Goal: Task Accomplishment & Management: Manage account settings

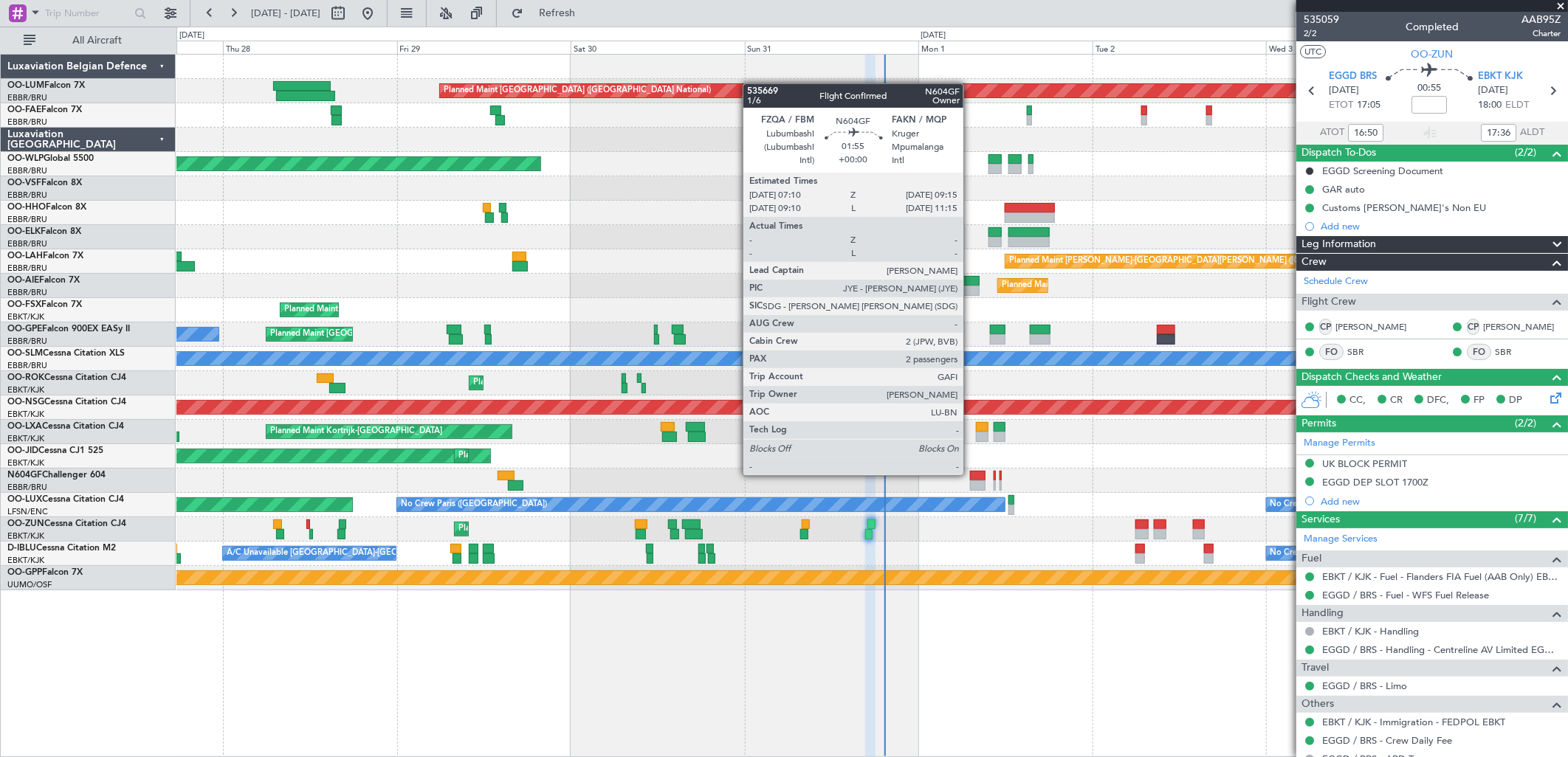
click at [970, 474] on div at bounding box center [978, 475] width 16 height 10
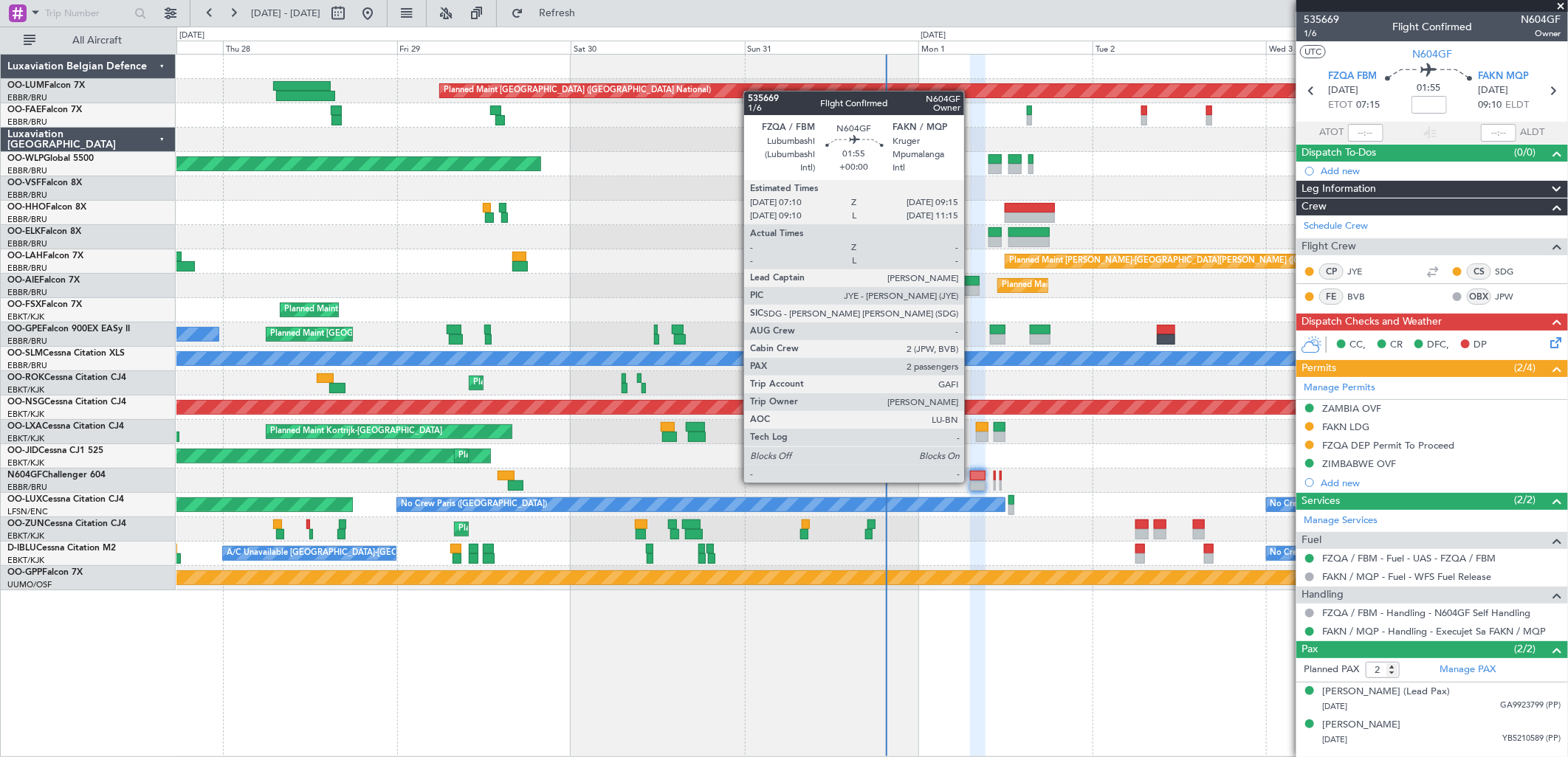
click at [973, 479] on div at bounding box center [978, 475] width 16 height 10
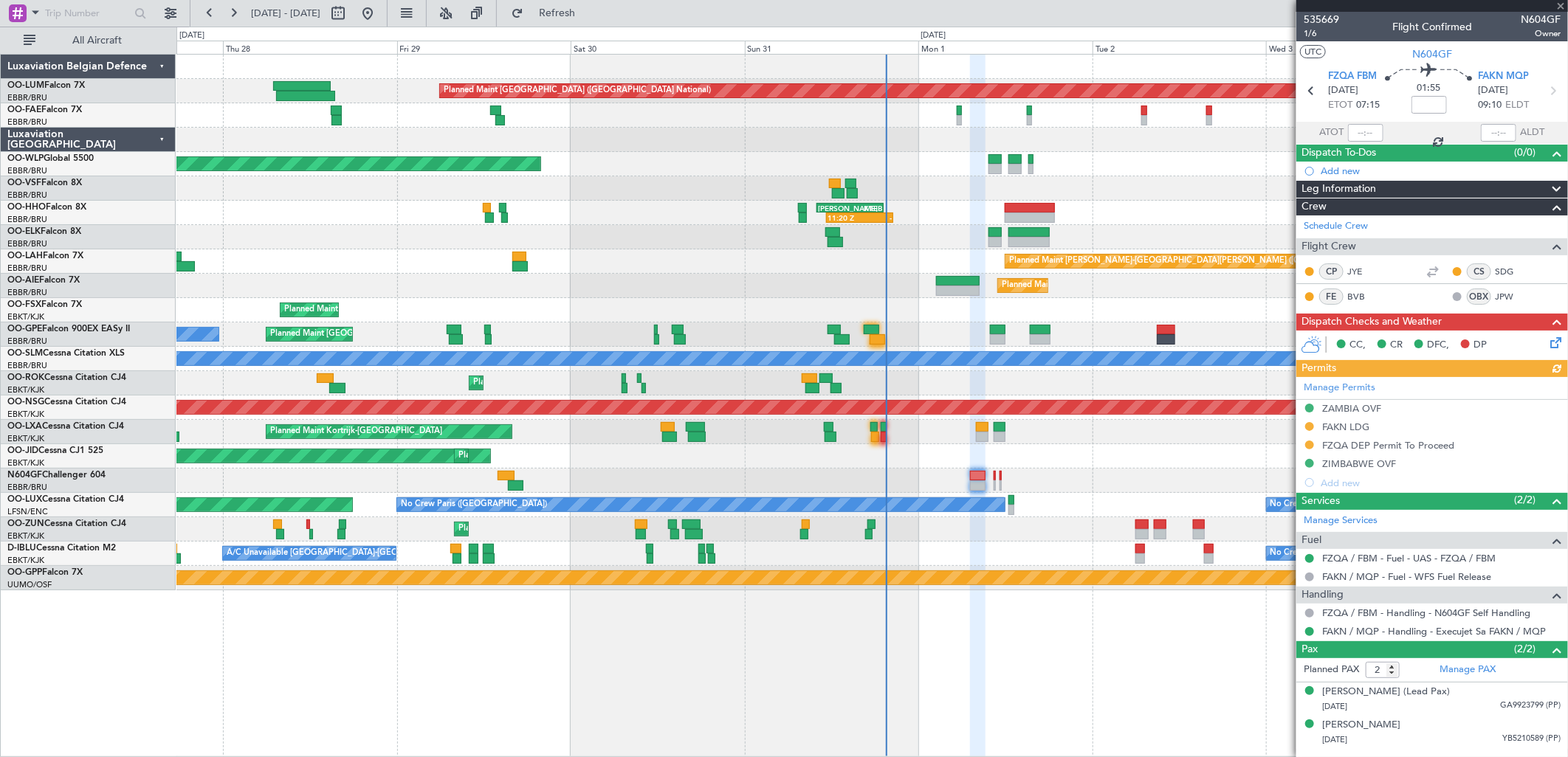
click at [1552, 341] on icon at bounding box center [1552, 340] width 12 height 12
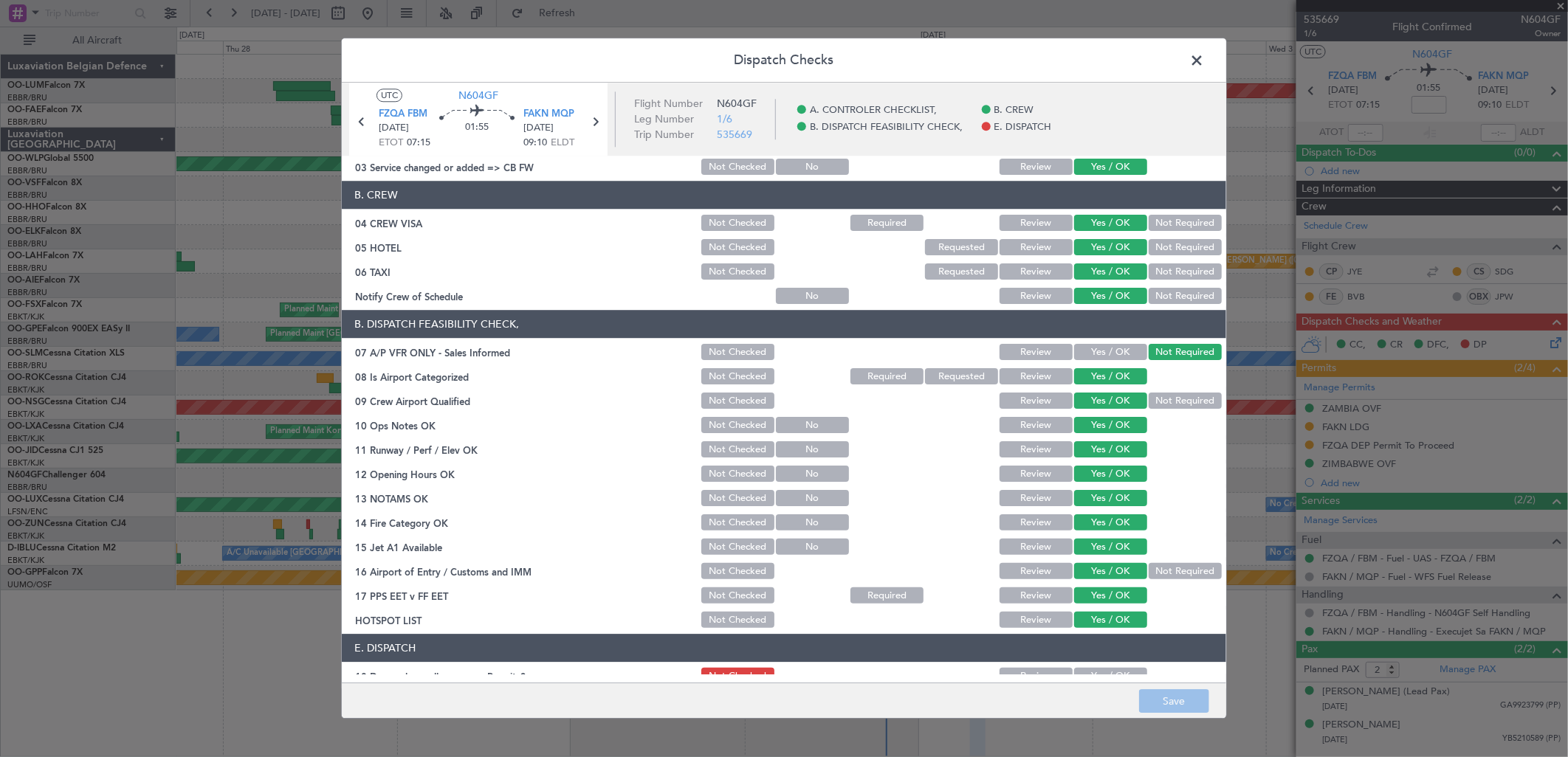
scroll to position [144, 0]
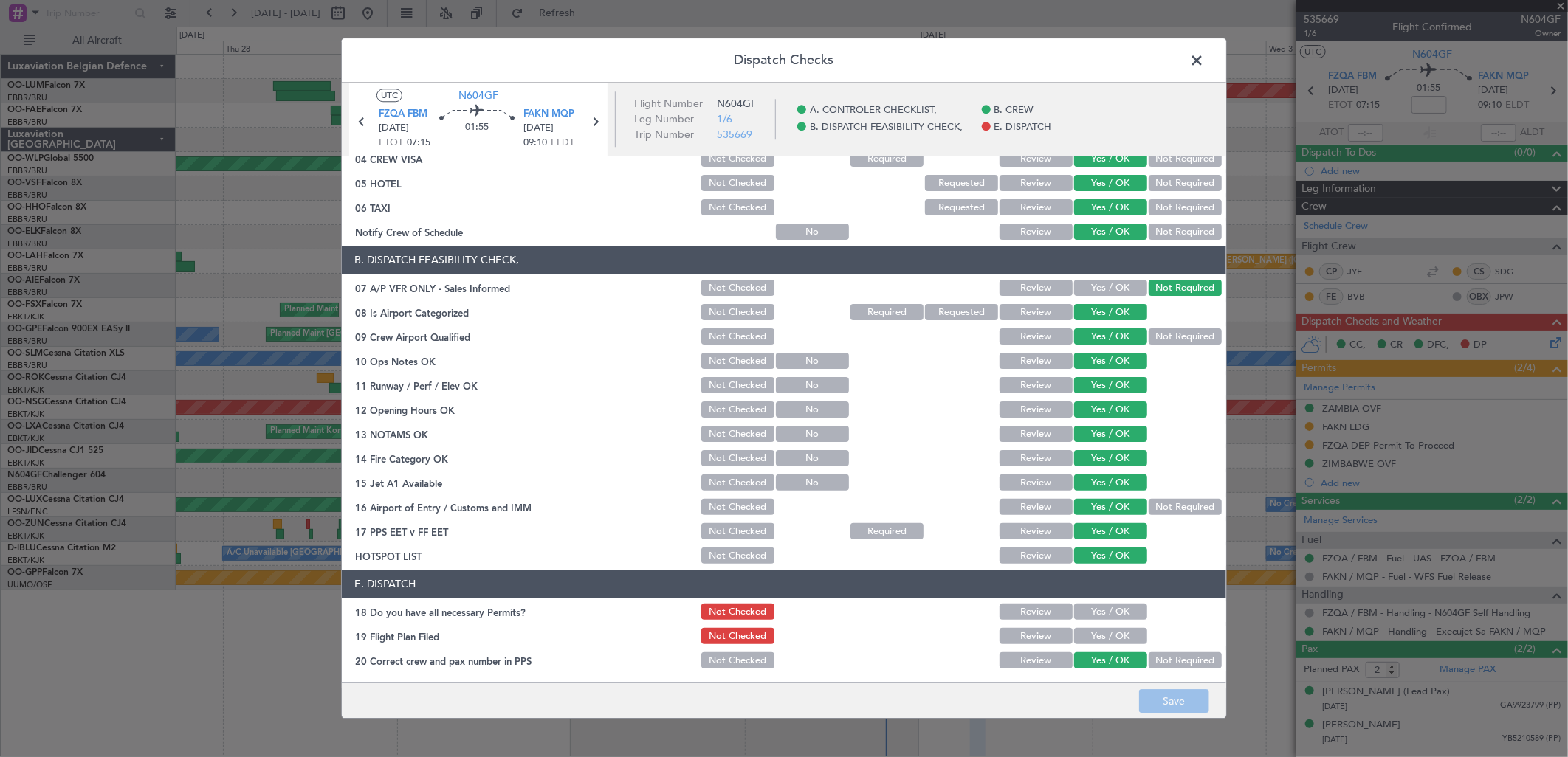
click at [1204, 60] on span at bounding box center [1204, 64] width 0 height 29
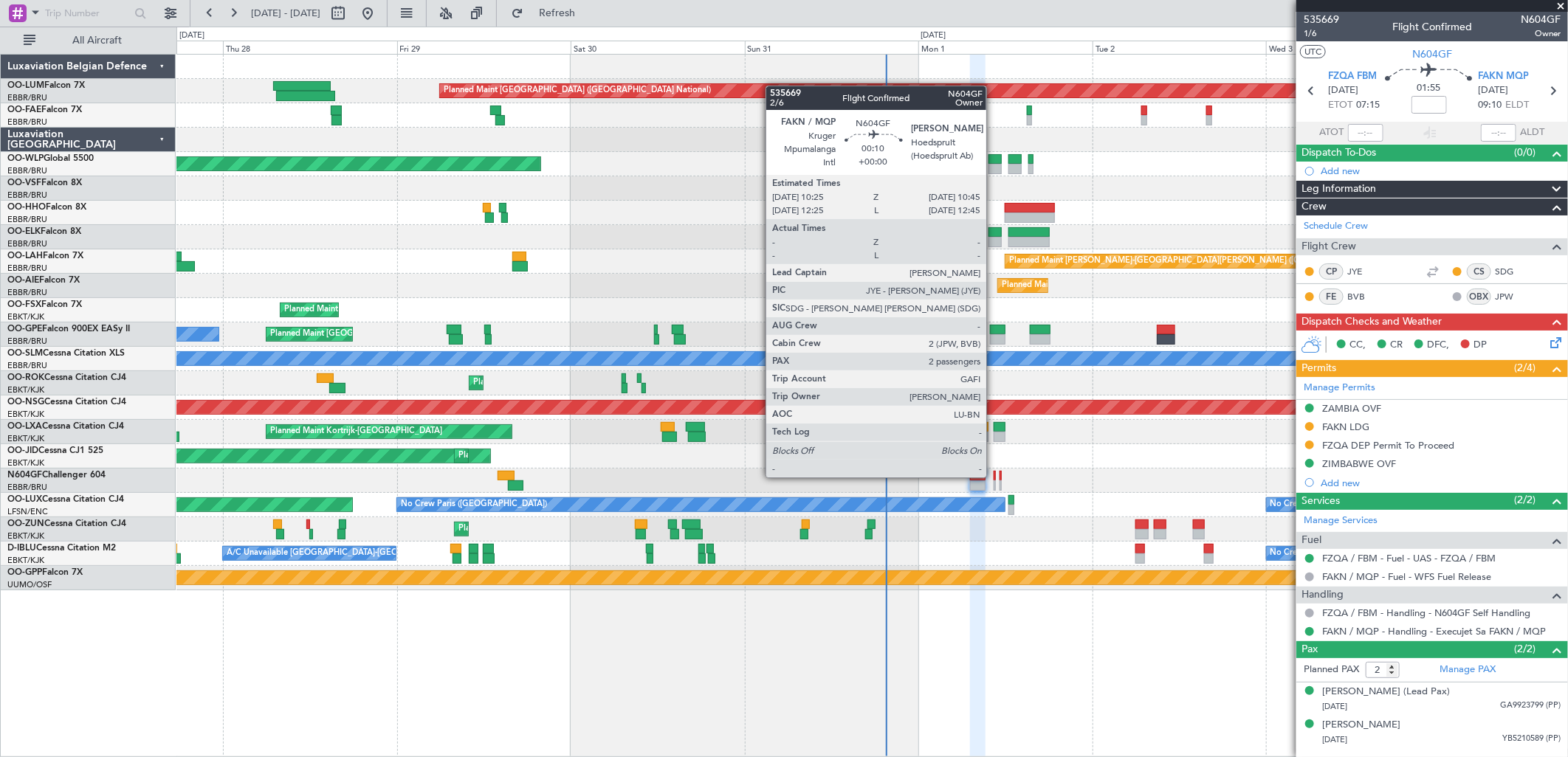
click at [993, 476] on div at bounding box center [994, 475] width 3 height 10
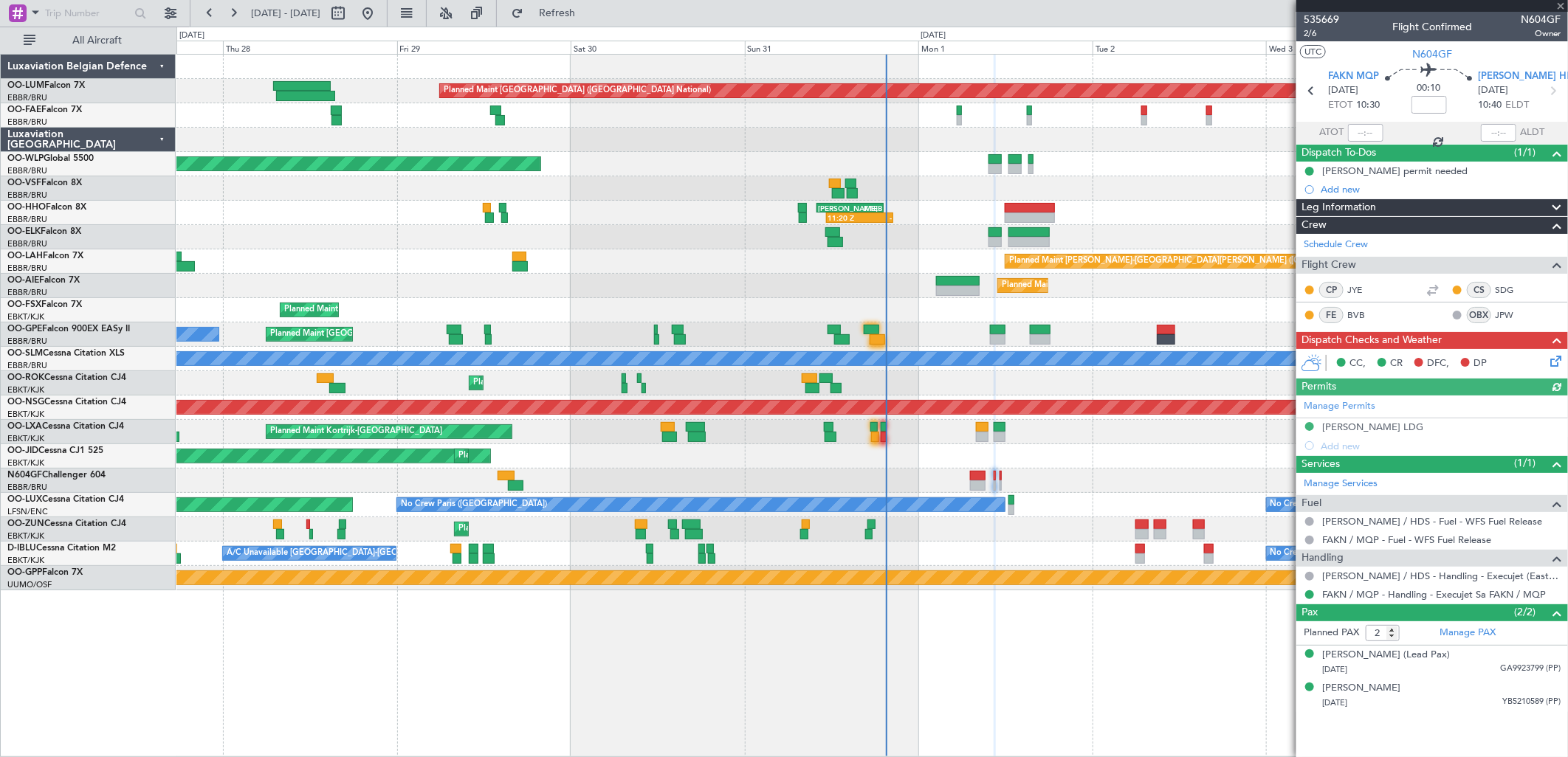
click at [1551, 364] on icon at bounding box center [1552, 358] width 12 height 12
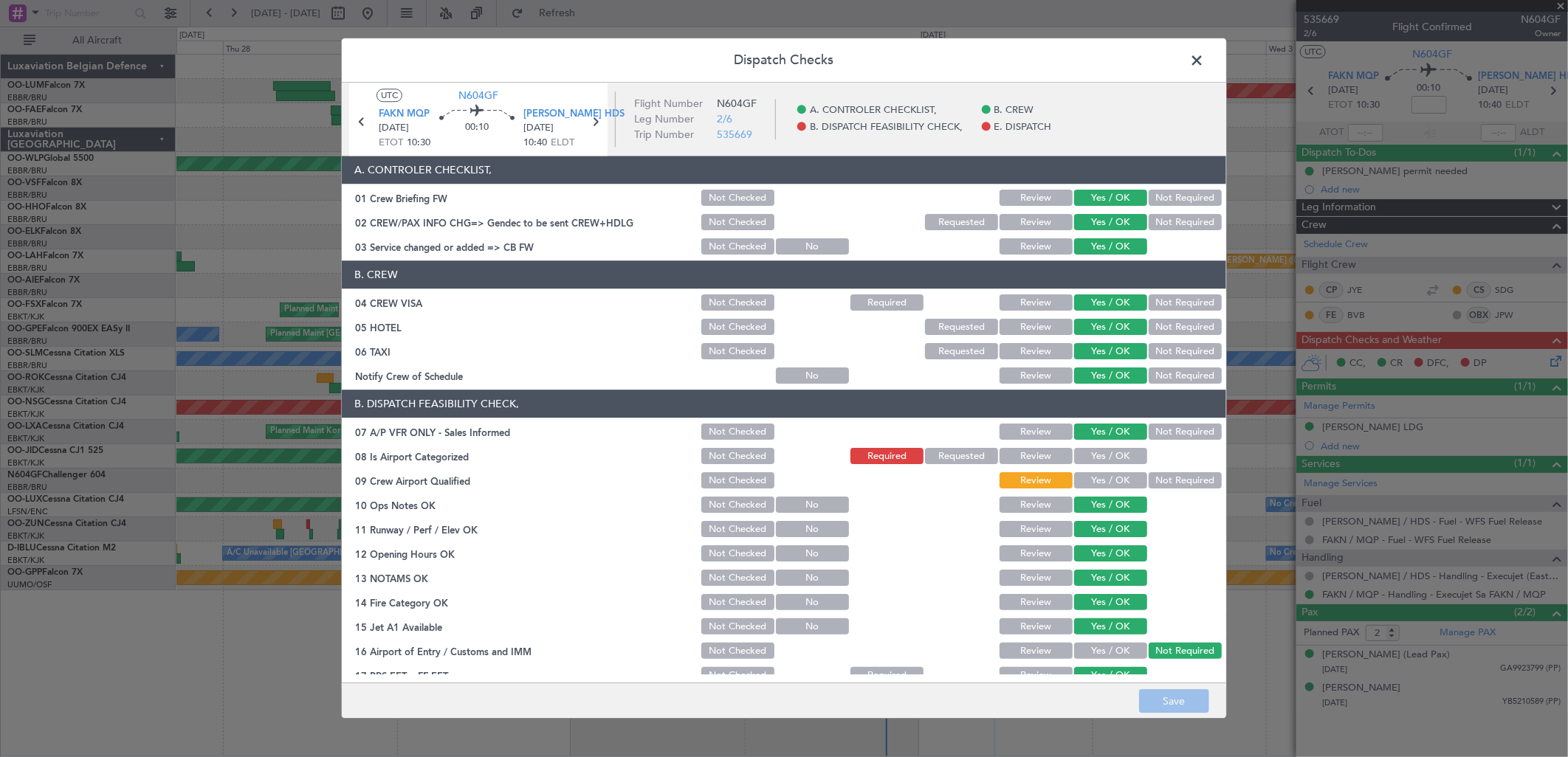
click at [1088, 484] on button "Yes / OK" at bounding box center [1110, 481] width 73 height 16
click at [930, 447] on div "Requested" at bounding box center [959, 457] width 74 height 21
click at [952, 458] on button "Requested" at bounding box center [961, 457] width 73 height 16
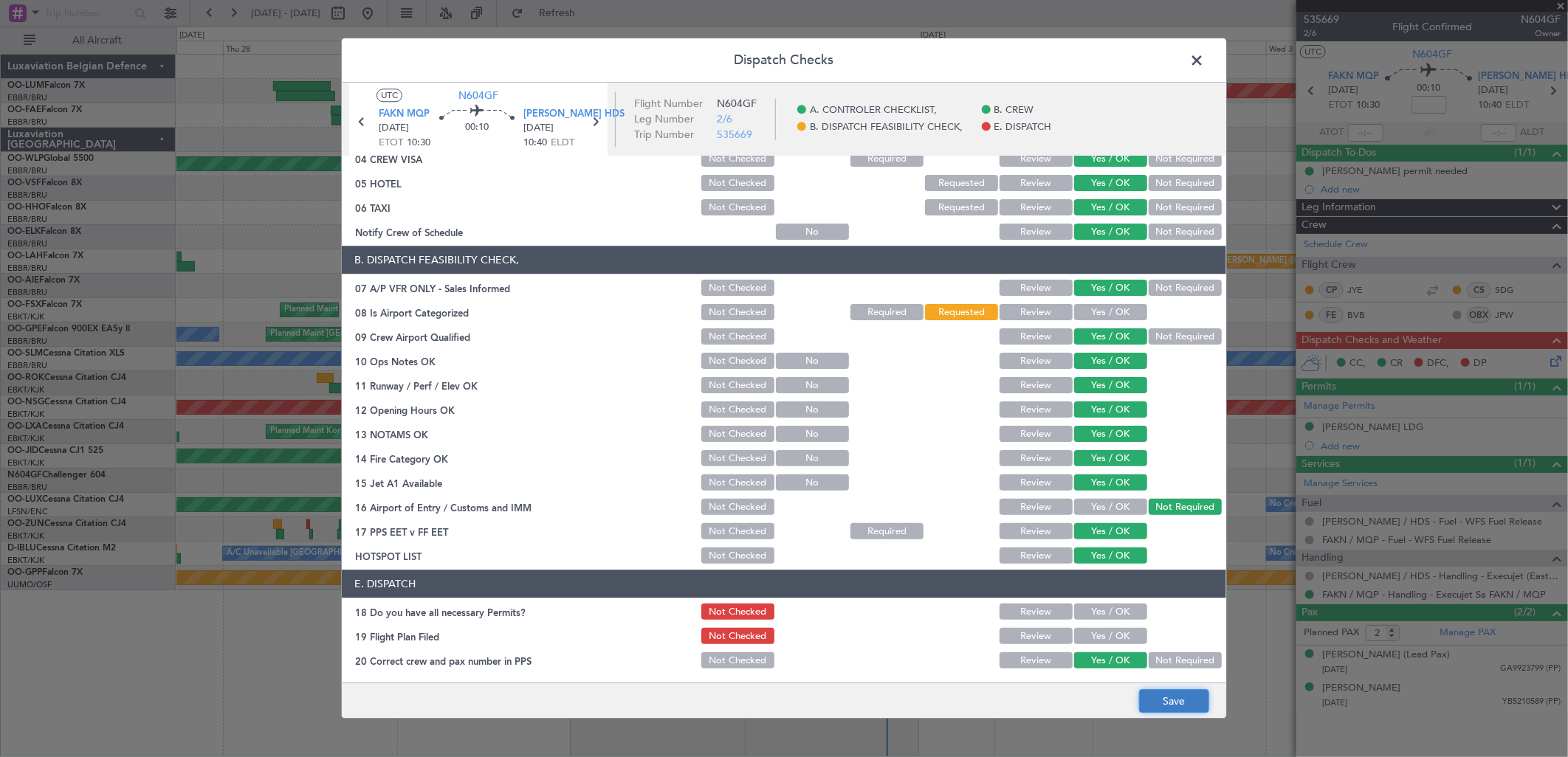
click at [1172, 708] on button "Save" at bounding box center [1173, 702] width 70 height 24
click at [1204, 57] on span at bounding box center [1204, 64] width 0 height 29
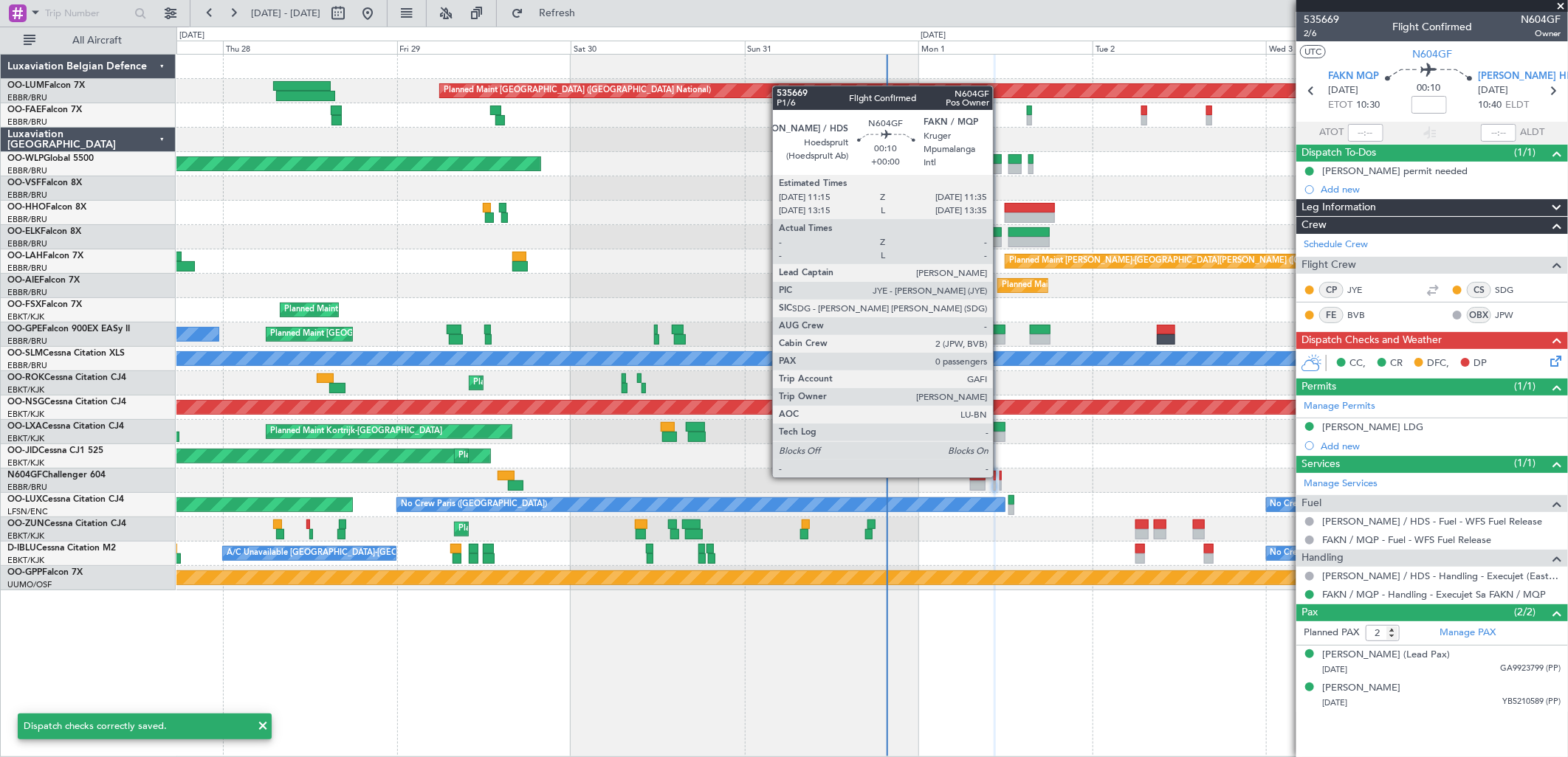
click at [1000, 476] on div at bounding box center [1000, 475] width 3 height 10
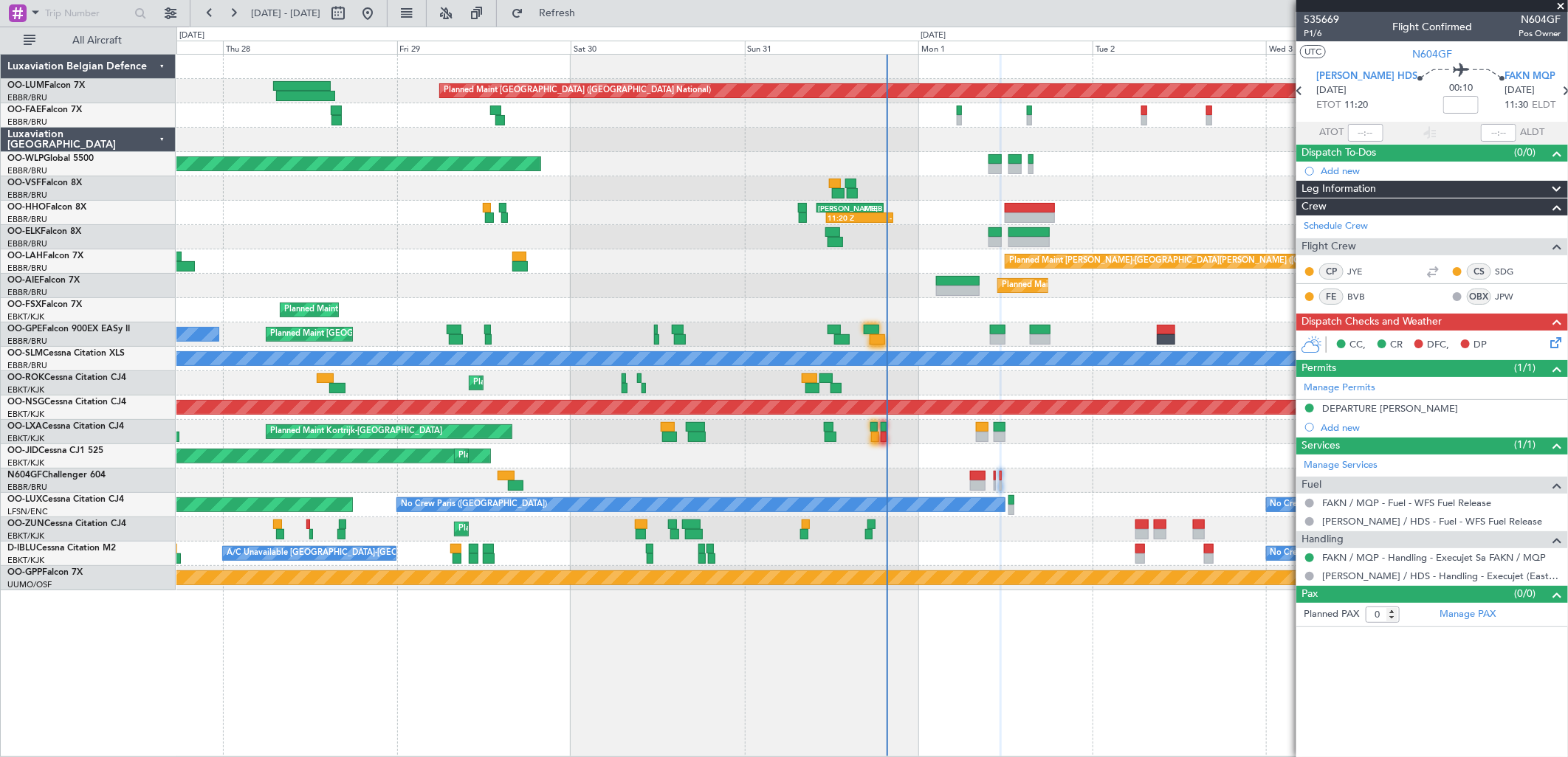
click at [1556, 337] on icon at bounding box center [1552, 340] width 12 height 12
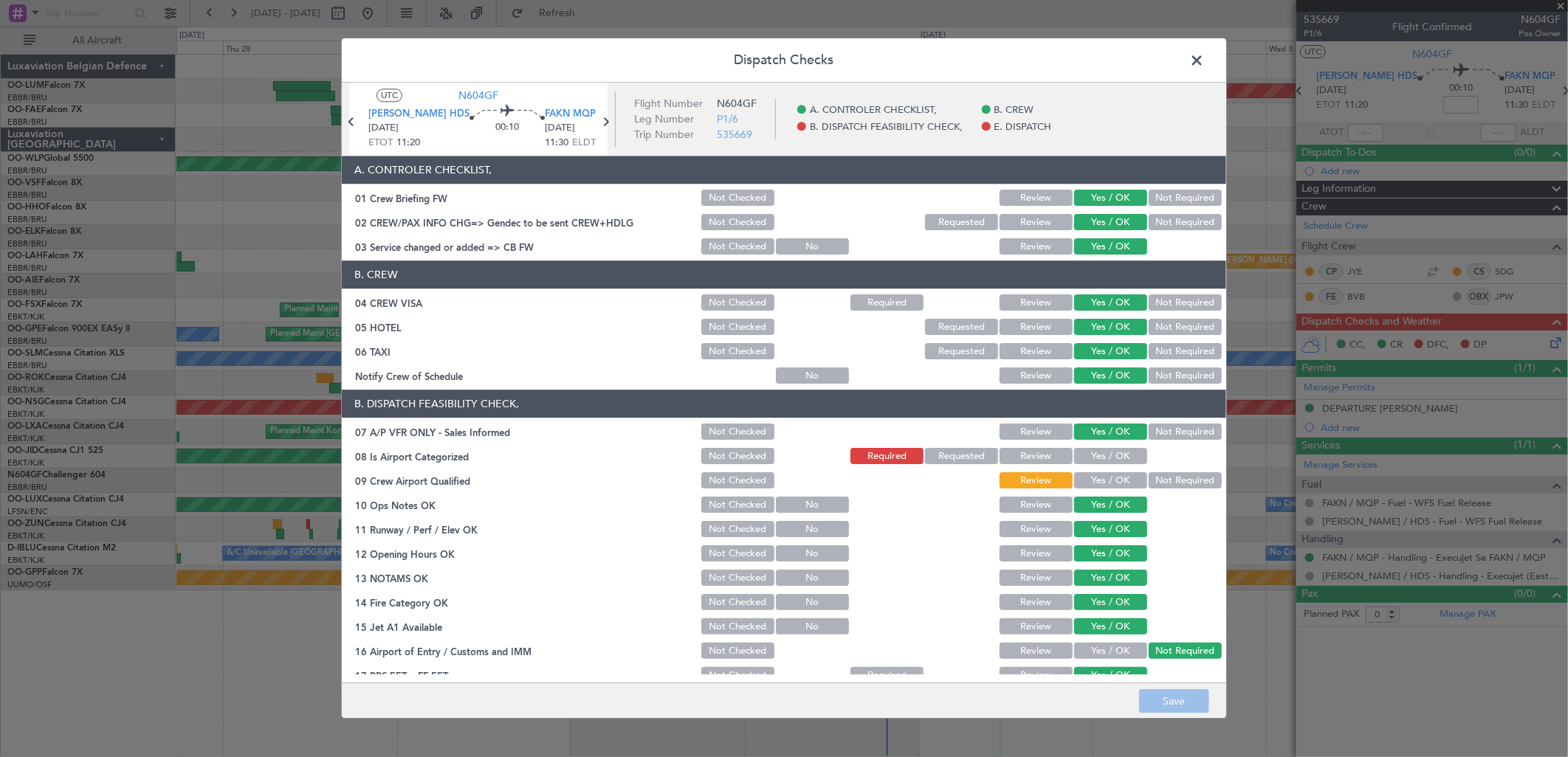
click at [1074, 456] on button "Yes / OK" at bounding box center [1110, 457] width 73 height 16
click at [1108, 482] on button "Yes / OK" at bounding box center [1110, 481] width 73 height 16
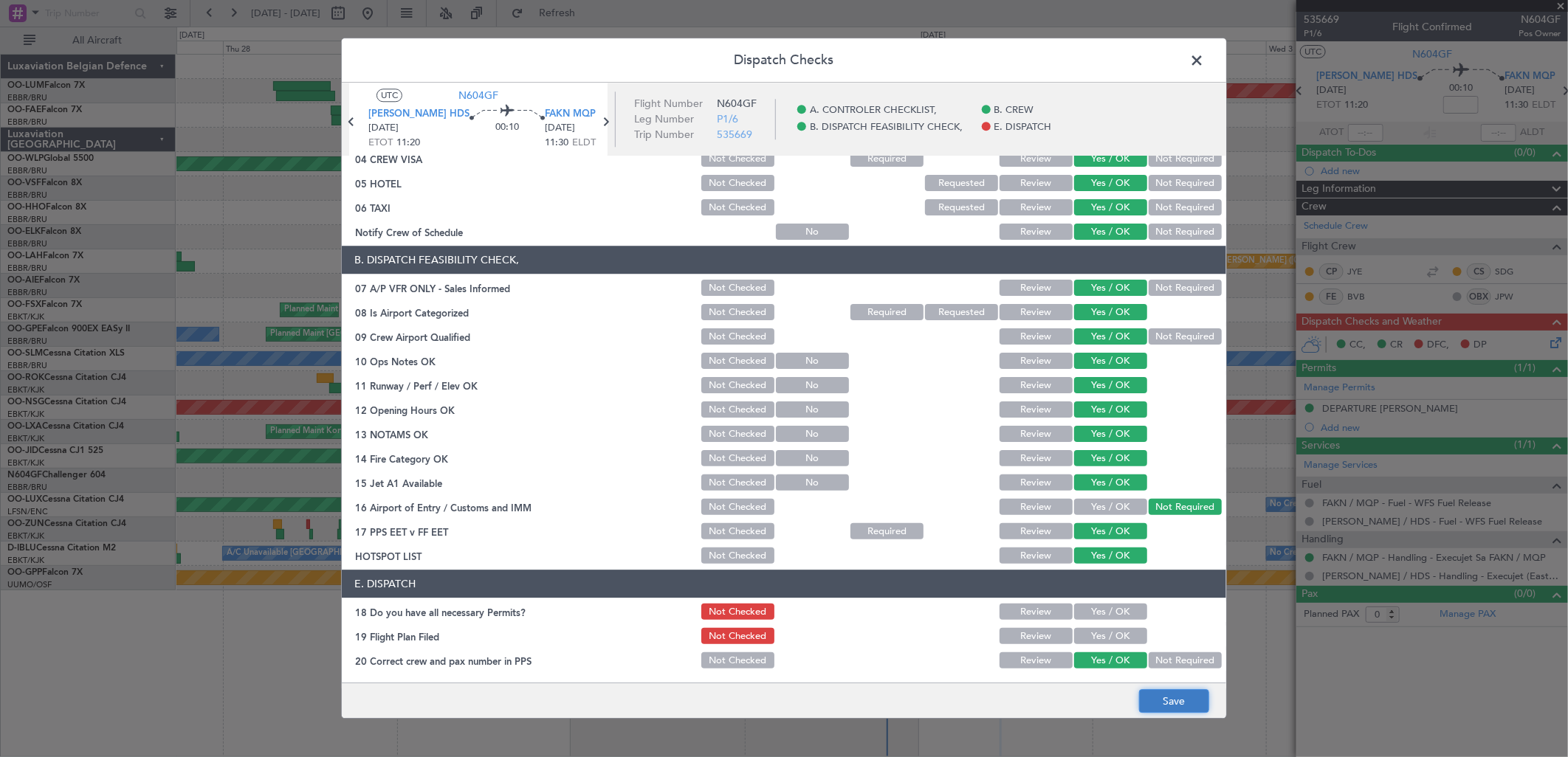
click at [1170, 692] on button "Save" at bounding box center [1173, 702] width 70 height 24
click at [1204, 55] on span at bounding box center [1204, 64] width 0 height 29
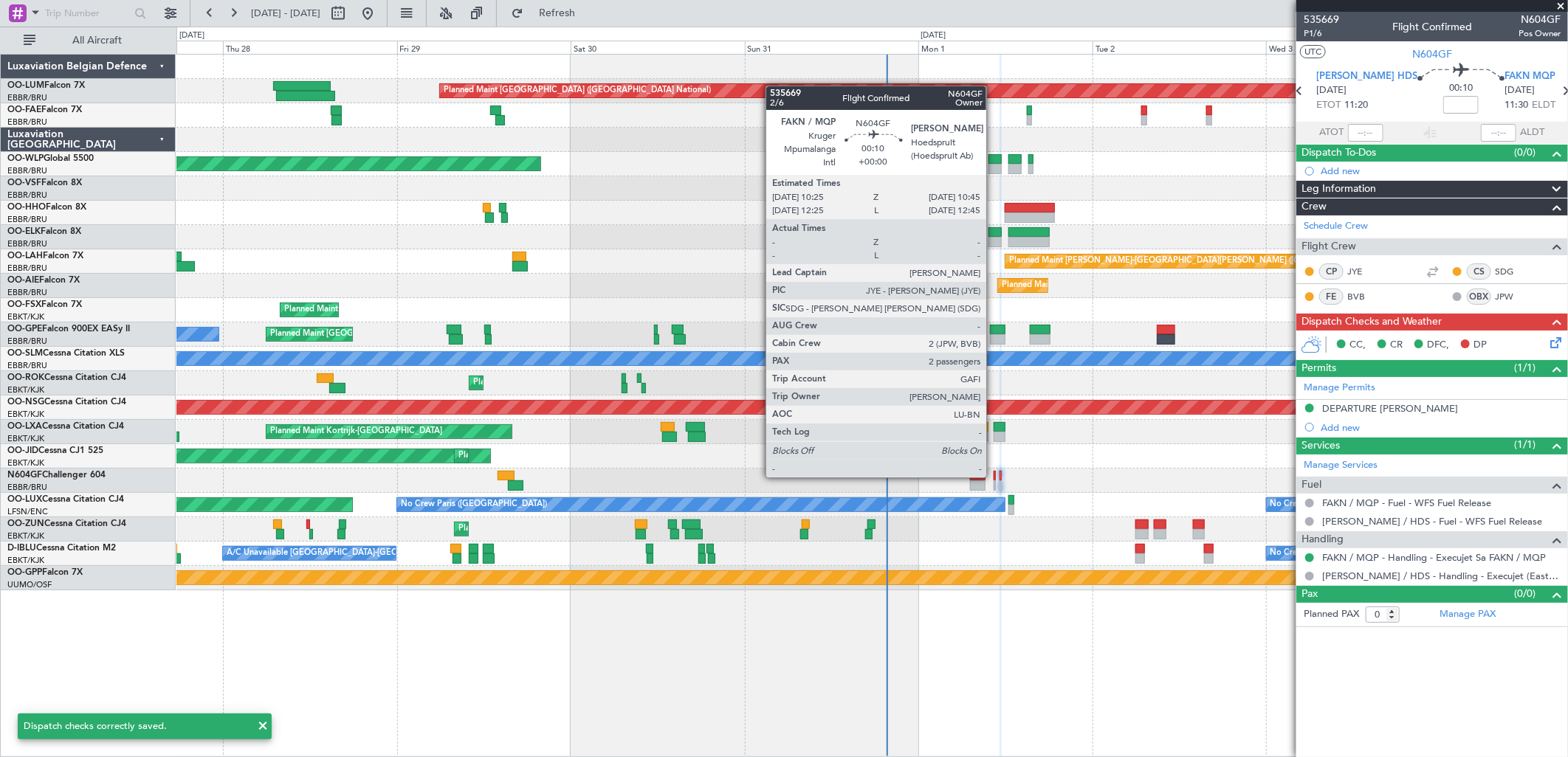
click at [993, 476] on div at bounding box center [994, 475] width 3 height 10
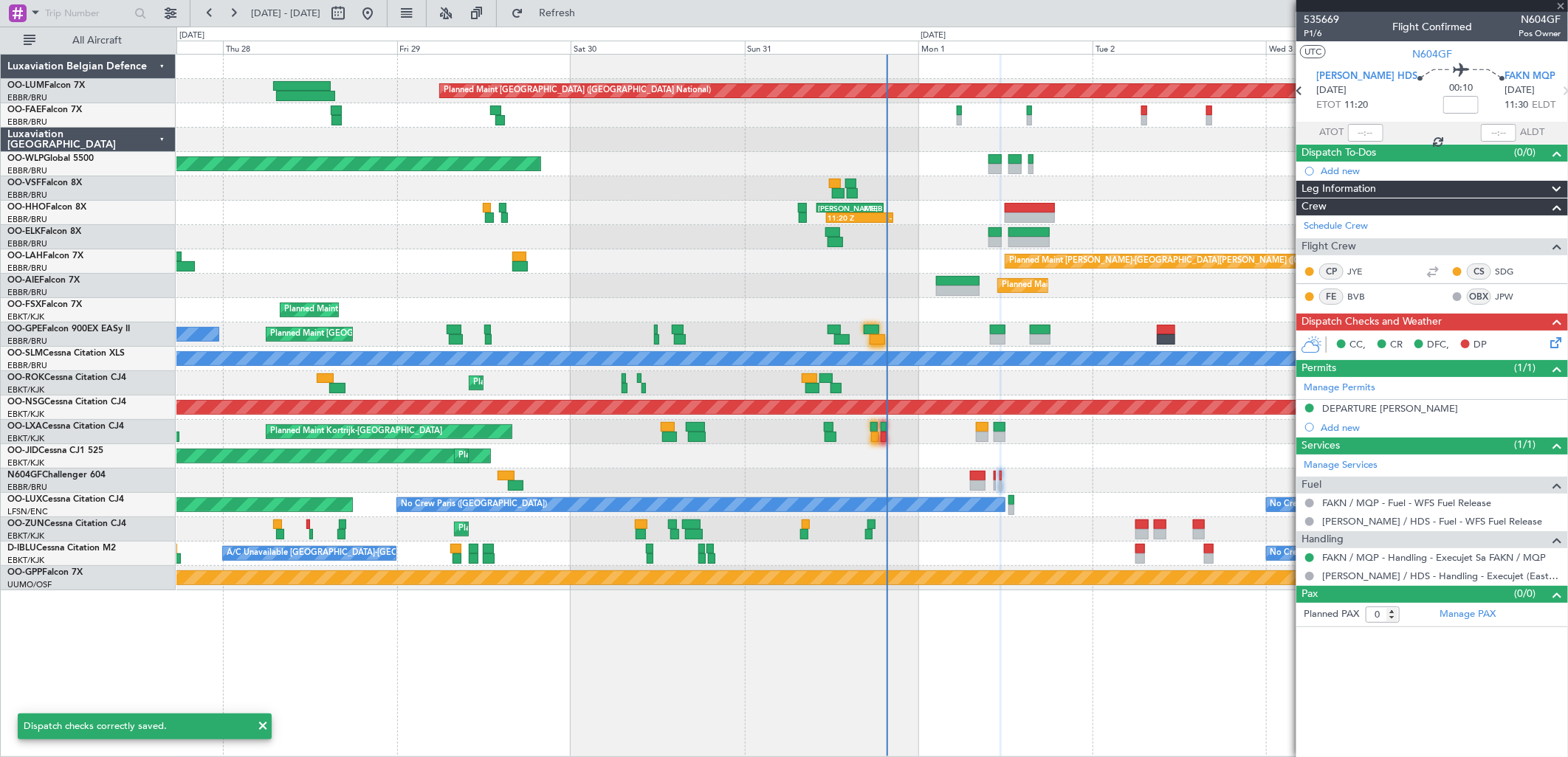
type input "2"
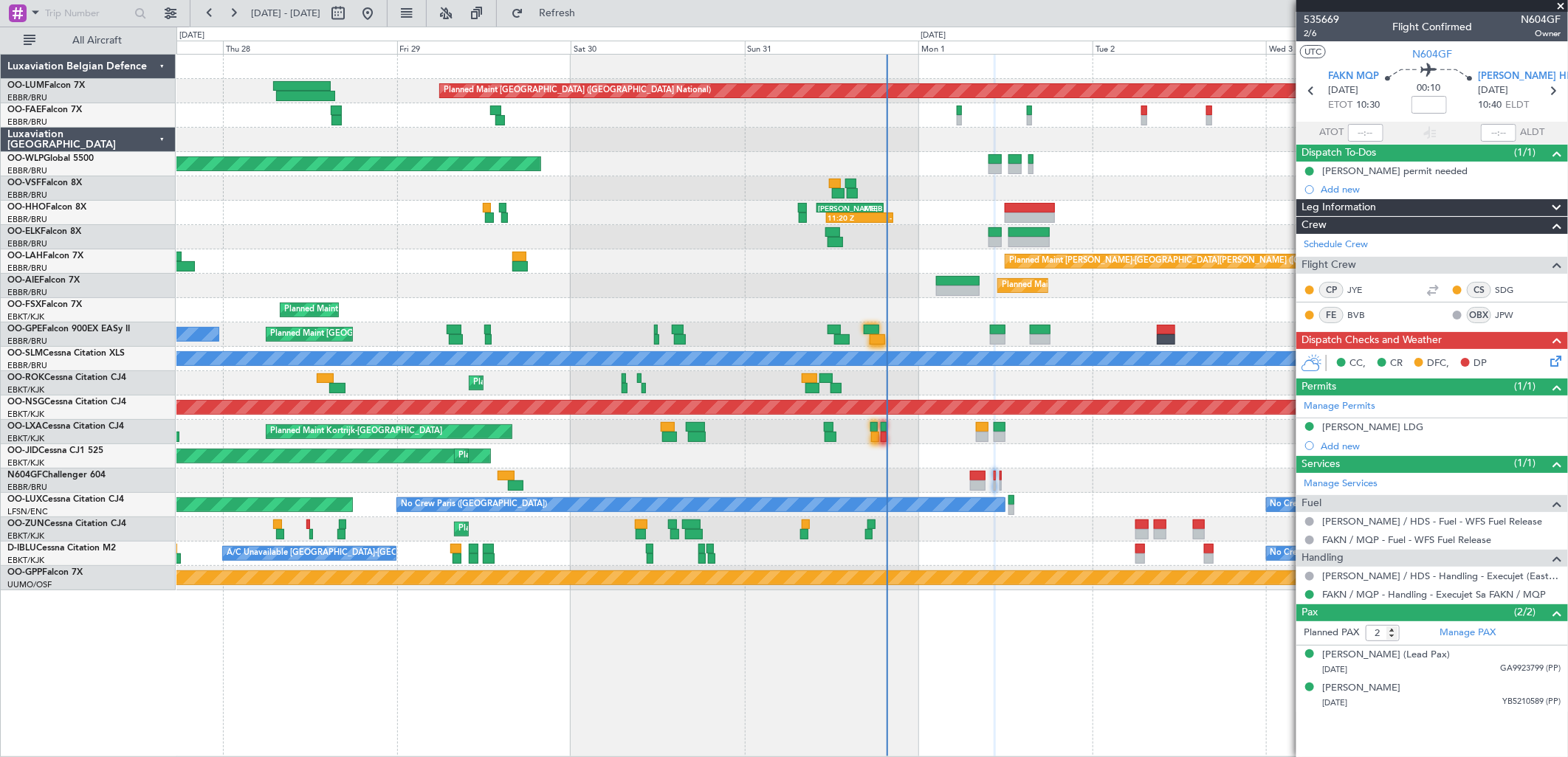
click at [1558, 364] on icon at bounding box center [1552, 358] width 12 height 12
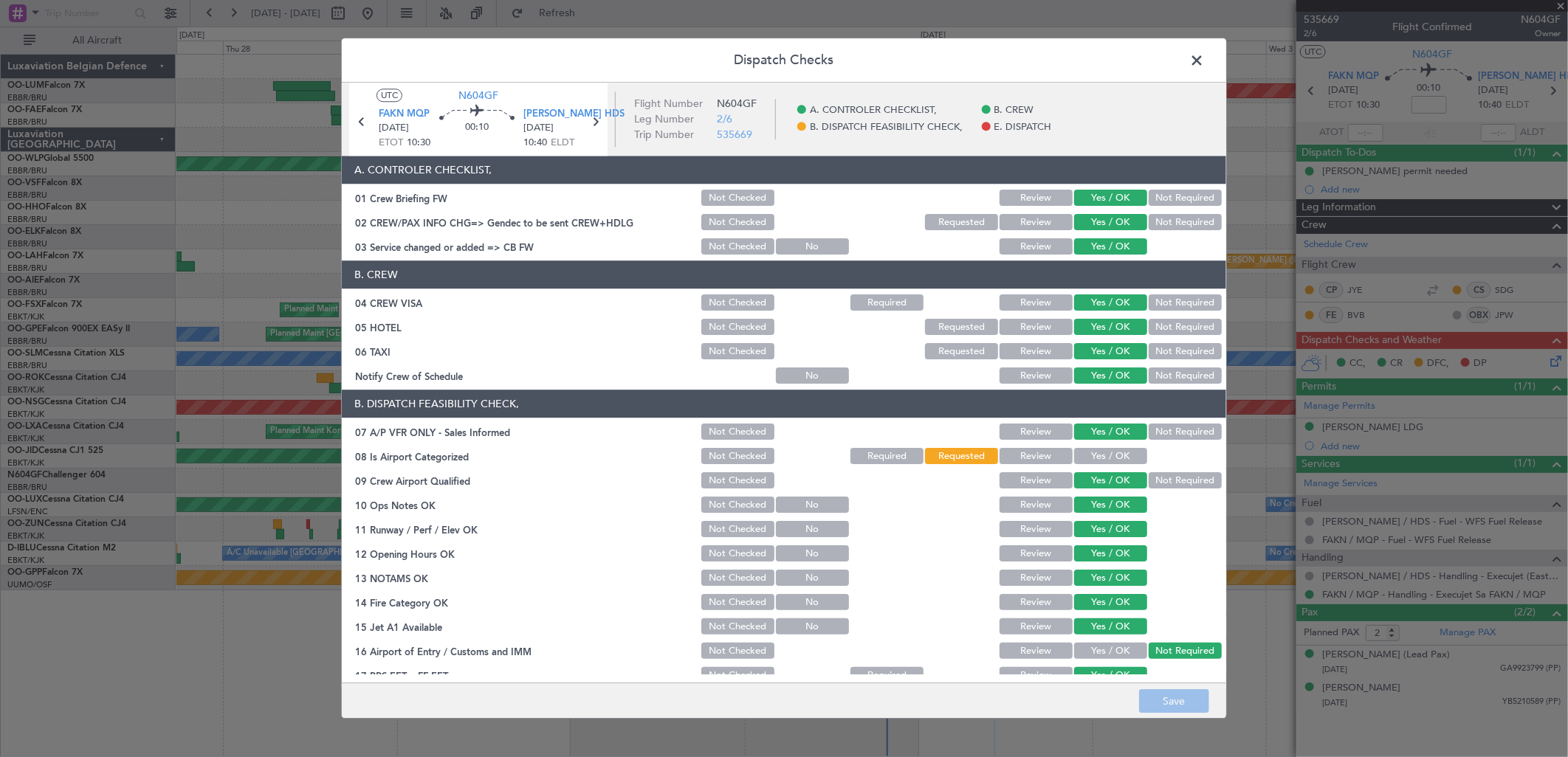
click at [1116, 444] on section "B. DISPATCH FEASIBILITY CHECK, 07 A/P VFR ONLY - Sales Informed Not Checked Rev…" at bounding box center [784, 551] width 884 height 320
click at [1105, 462] on button "Yes / OK" at bounding box center [1110, 457] width 73 height 16
drag, startPoint x: 1167, startPoint y: 699, endPoint x: 1156, endPoint y: 690, distance: 14.2
click at [1167, 698] on button "Save" at bounding box center [1173, 702] width 70 height 24
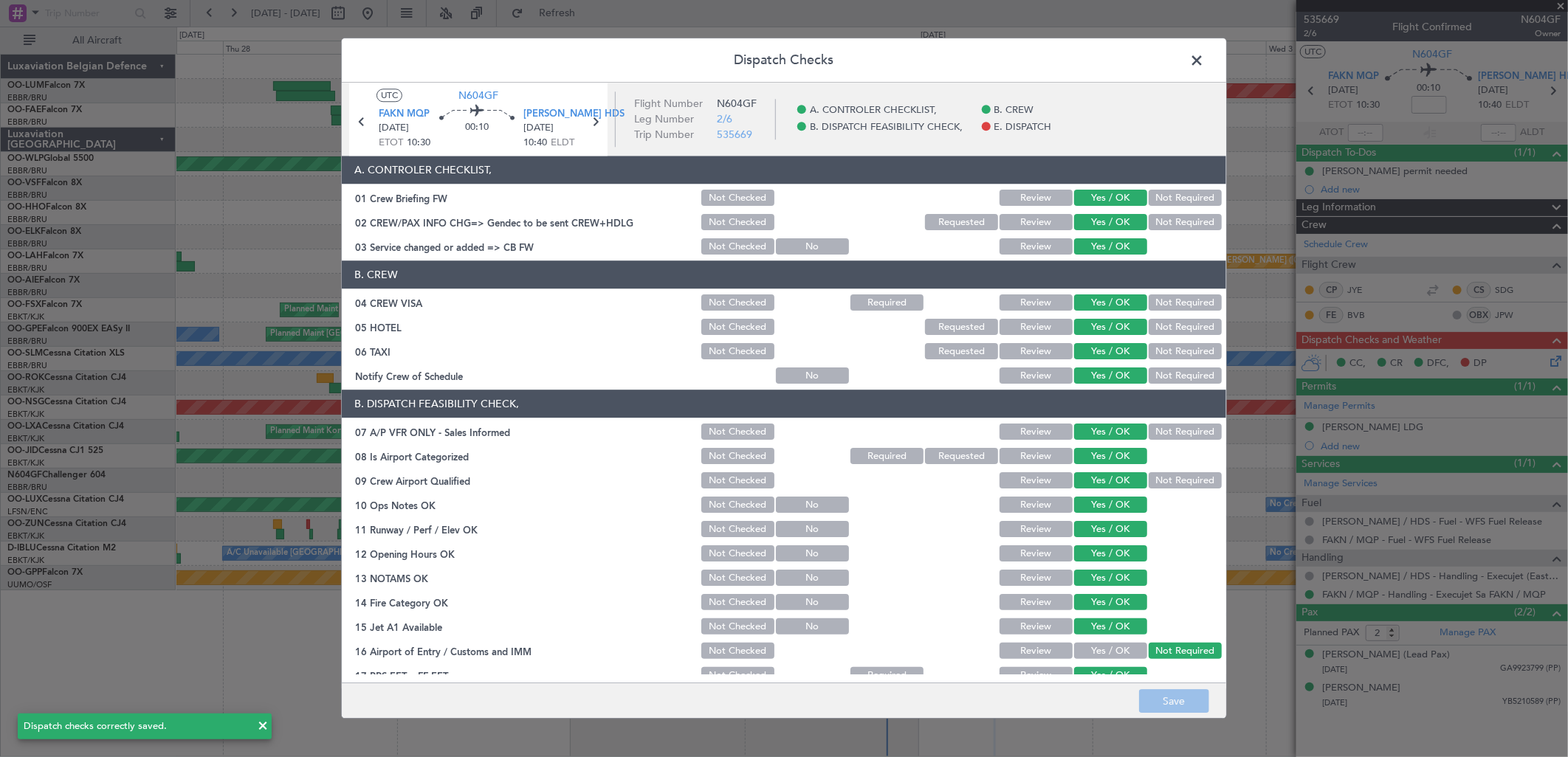
drag, startPoint x: 1193, startPoint y: 54, endPoint x: 1249, endPoint y: 112, distance: 80.6
click at [1204, 54] on span at bounding box center [1204, 64] width 0 height 29
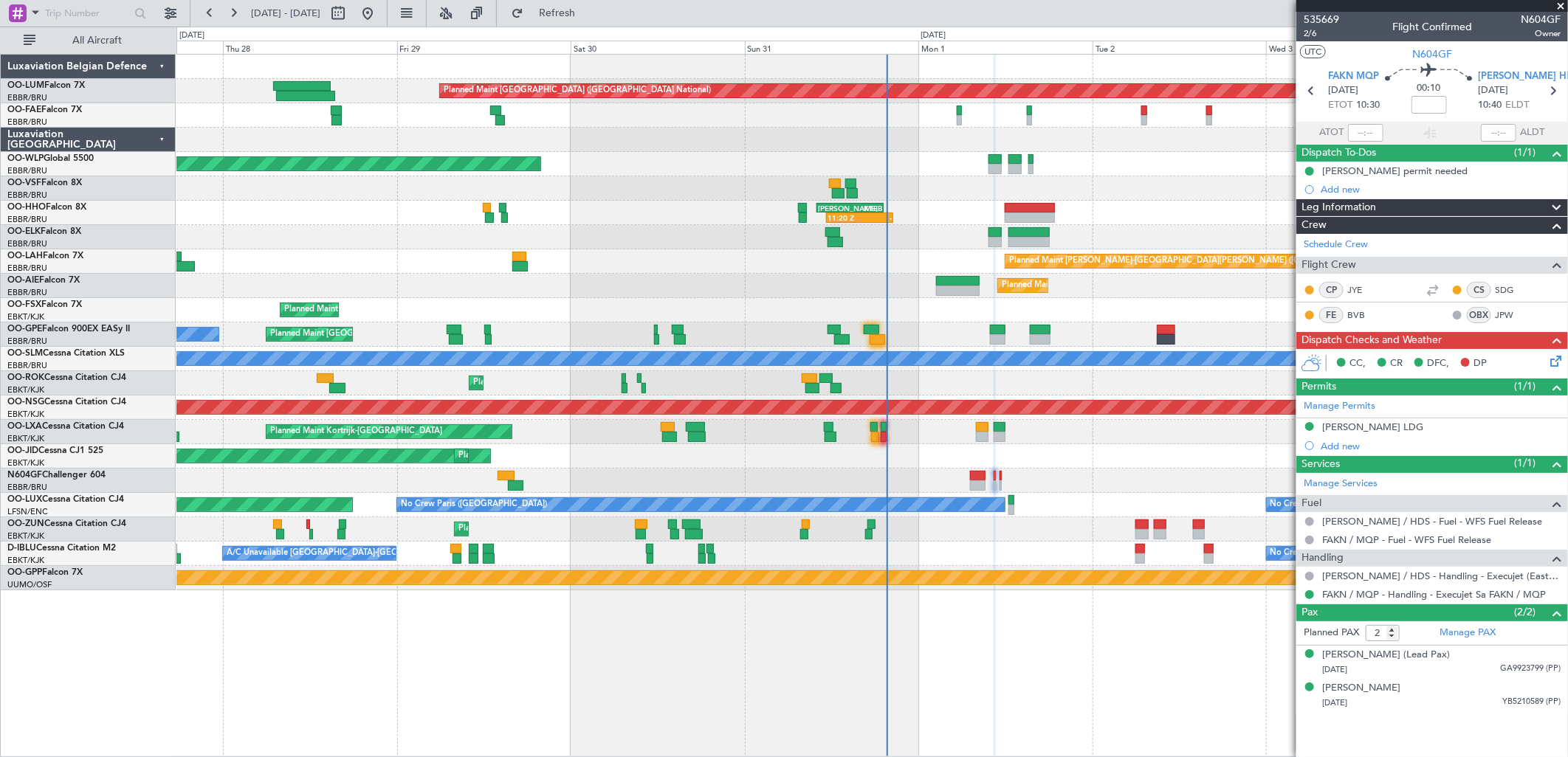
click at [557, 505] on div "Planned Maint [GEOGRAPHIC_DATA] ([GEOGRAPHIC_DATA] National) Owner [GEOGRAPHIC_…" at bounding box center [871, 322] width 1390 height 535
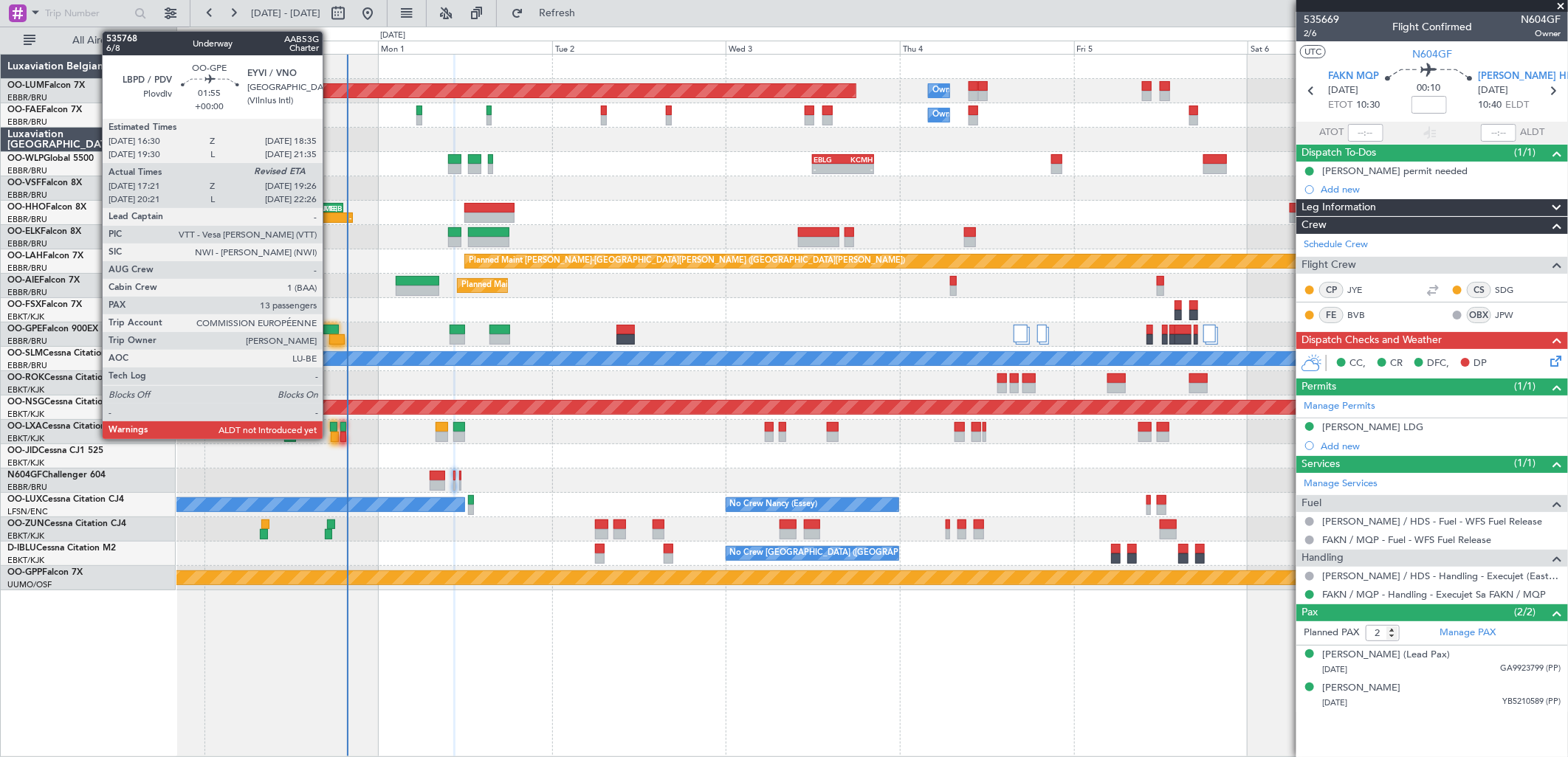
click at [333, 329] on div at bounding box center [330, 330] width 16 height 10
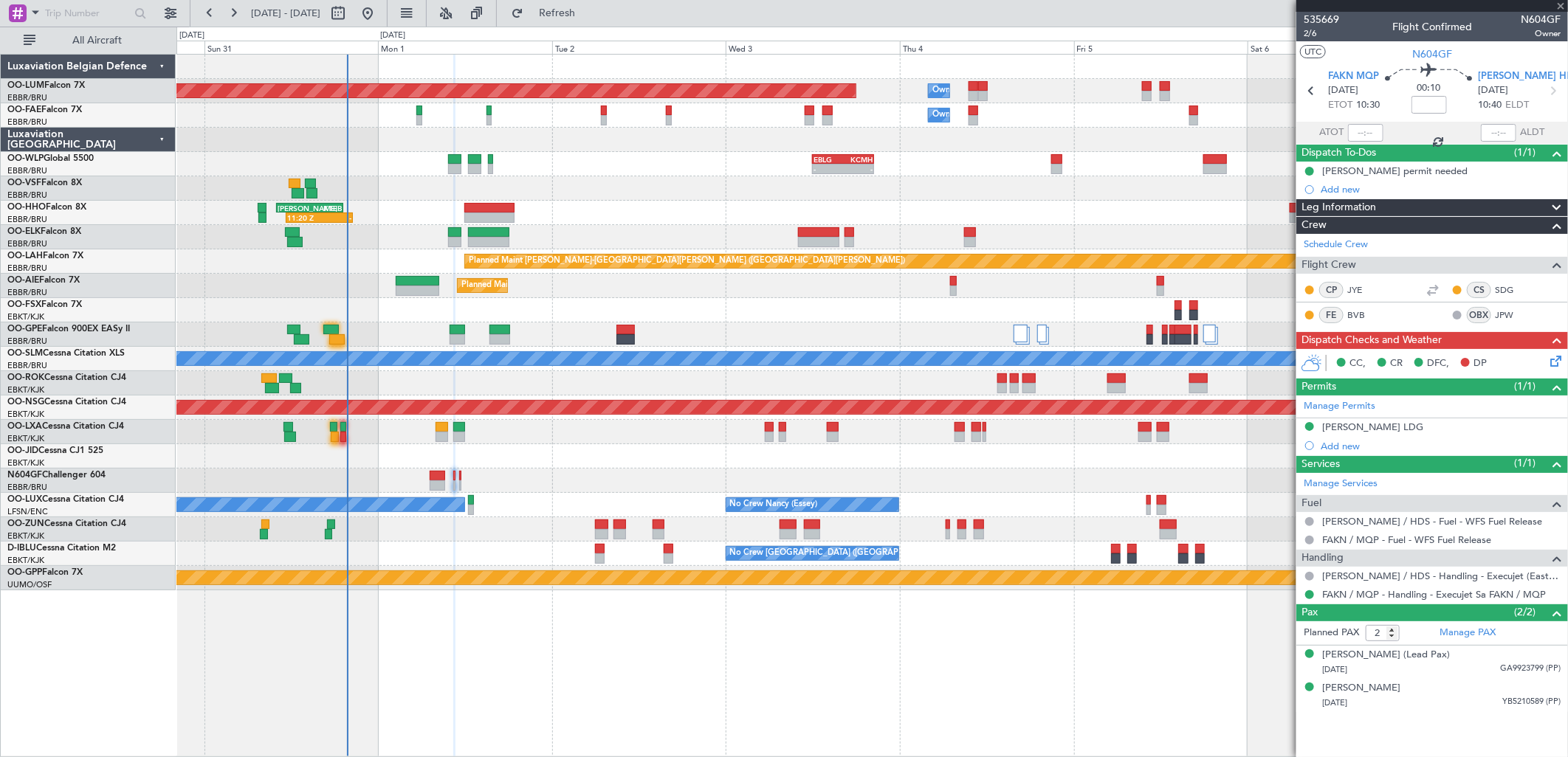
type input "17:26"
type input "13"
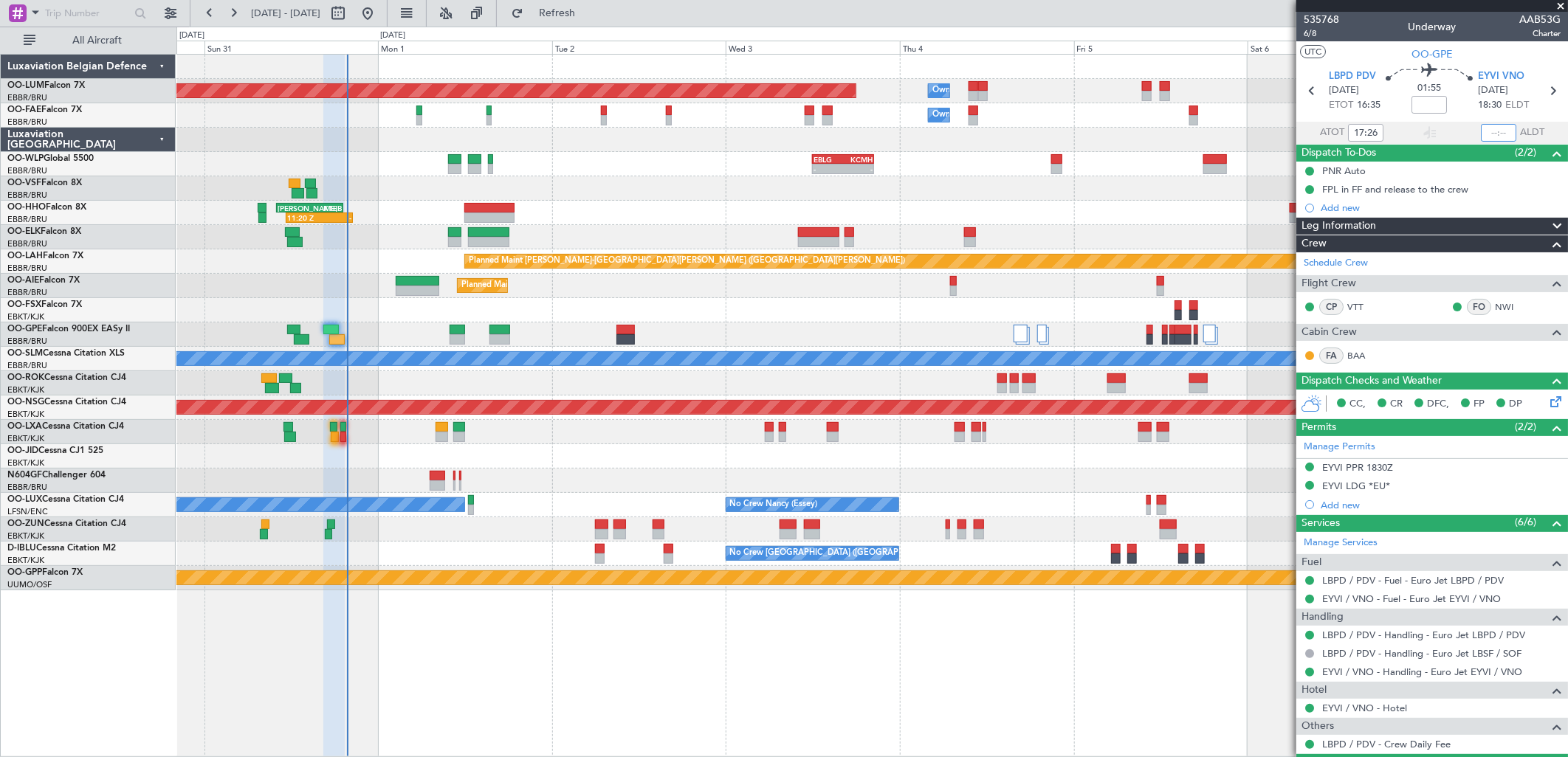
click at [1494, 129] on input "text" at bounding box center [1498, 132] width 36 height 17
type input "19:24"
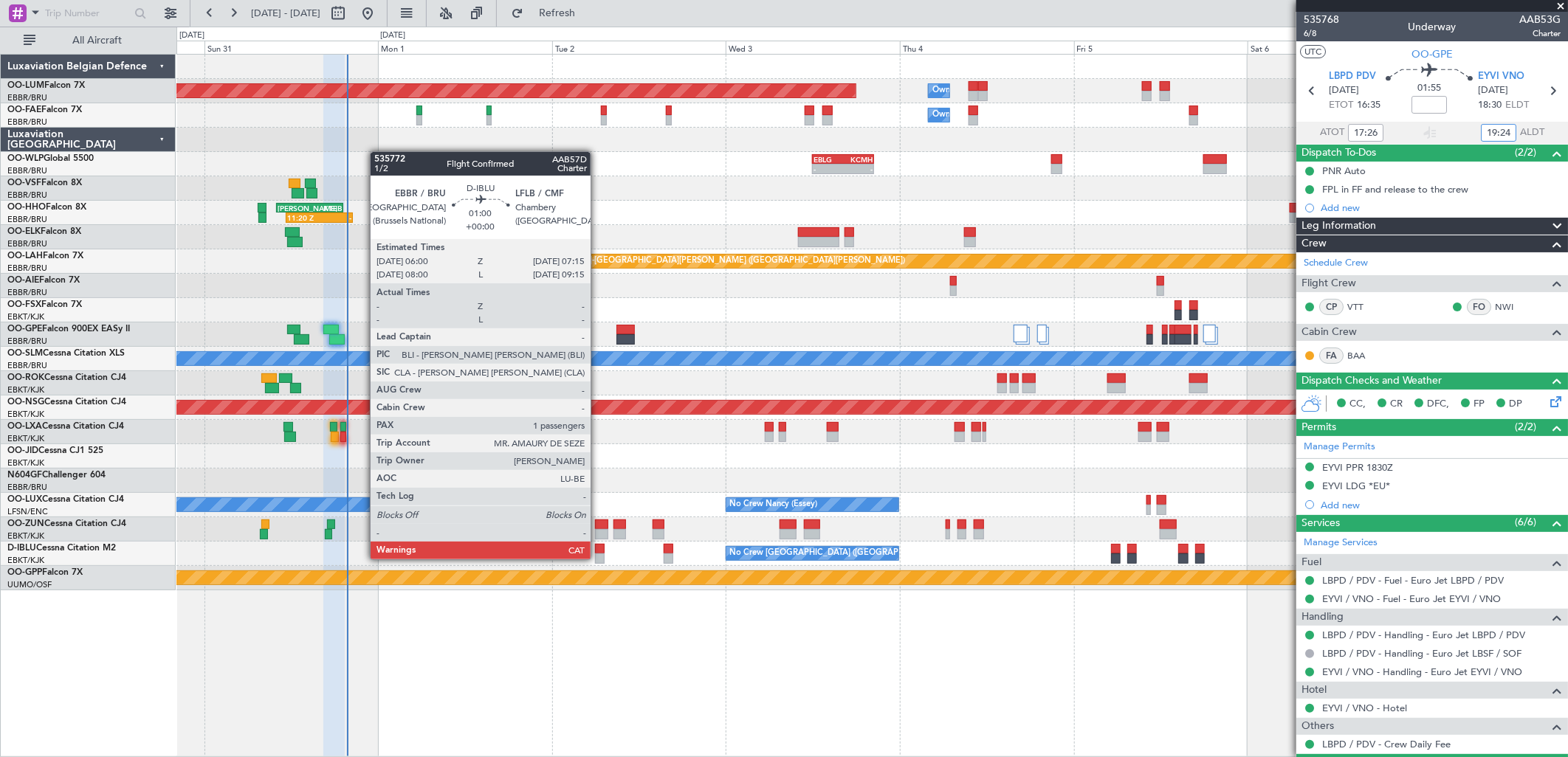
click at [598, 559] on div at bounding box center [600, 558] width 9 height 10
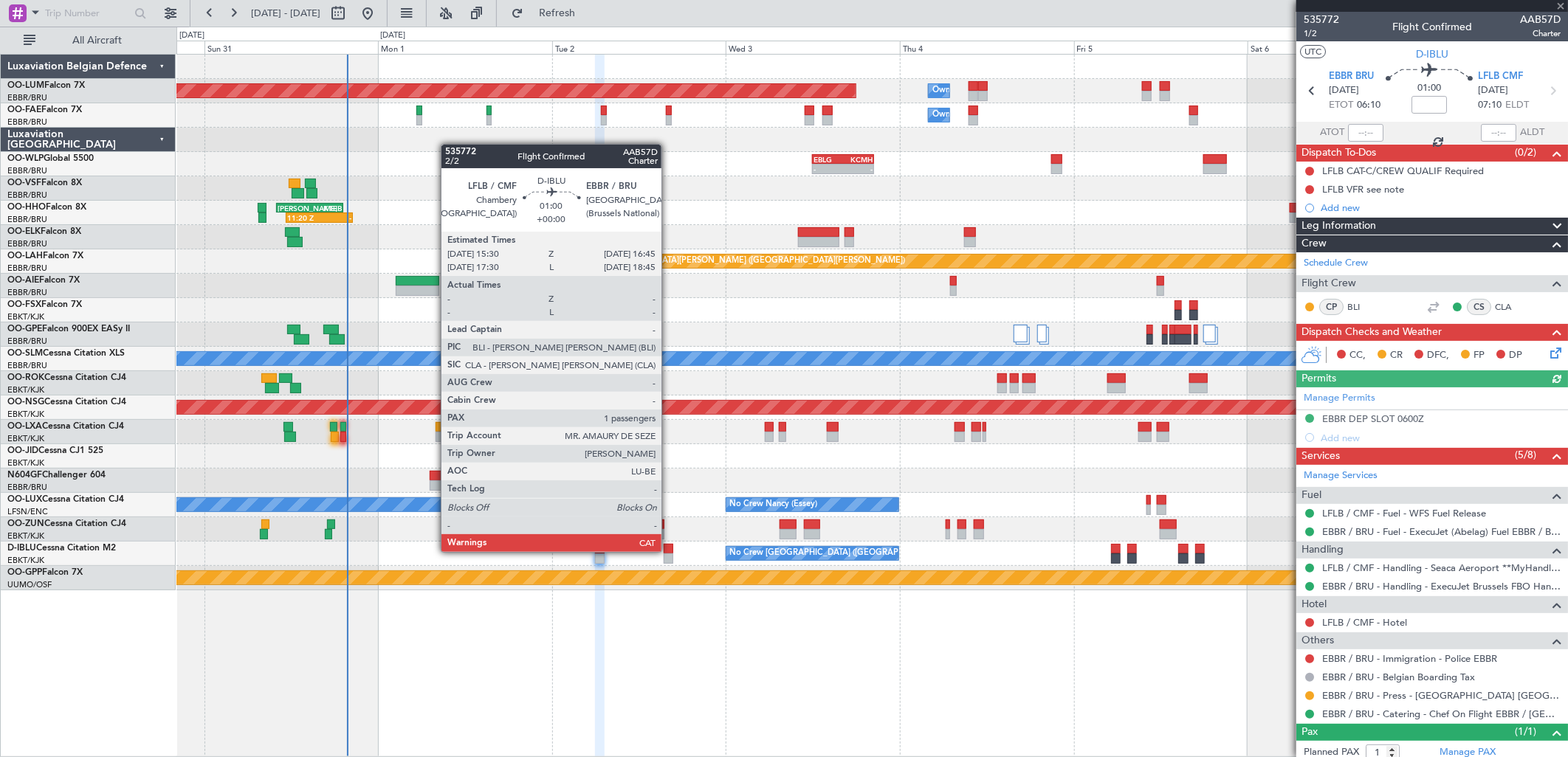
click at [669, 554] on div at bounding box center [668, 558] width 9 height 10
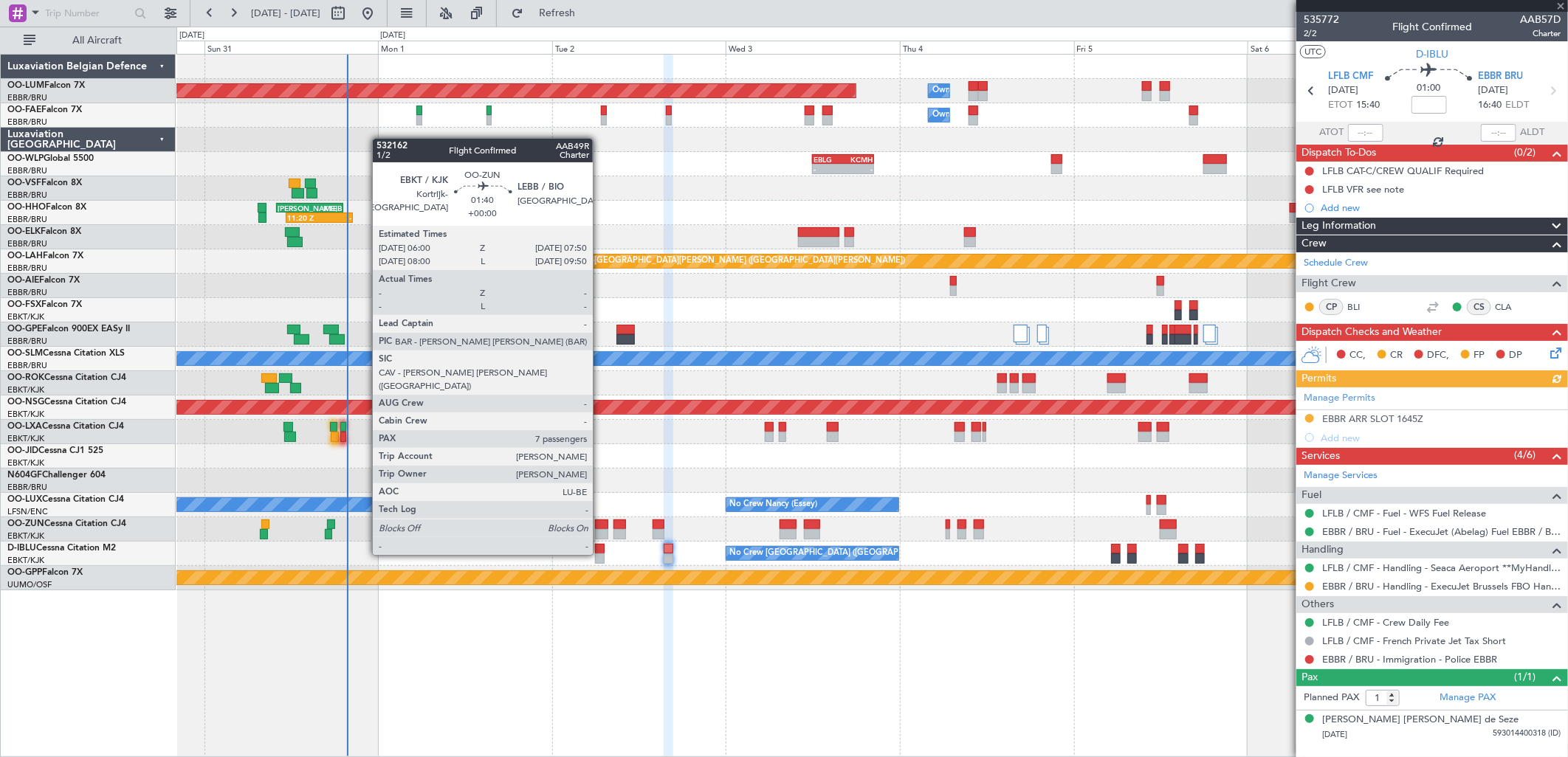
click at [600, 527] on div at bounding box center [601, 524] width 14 height 10
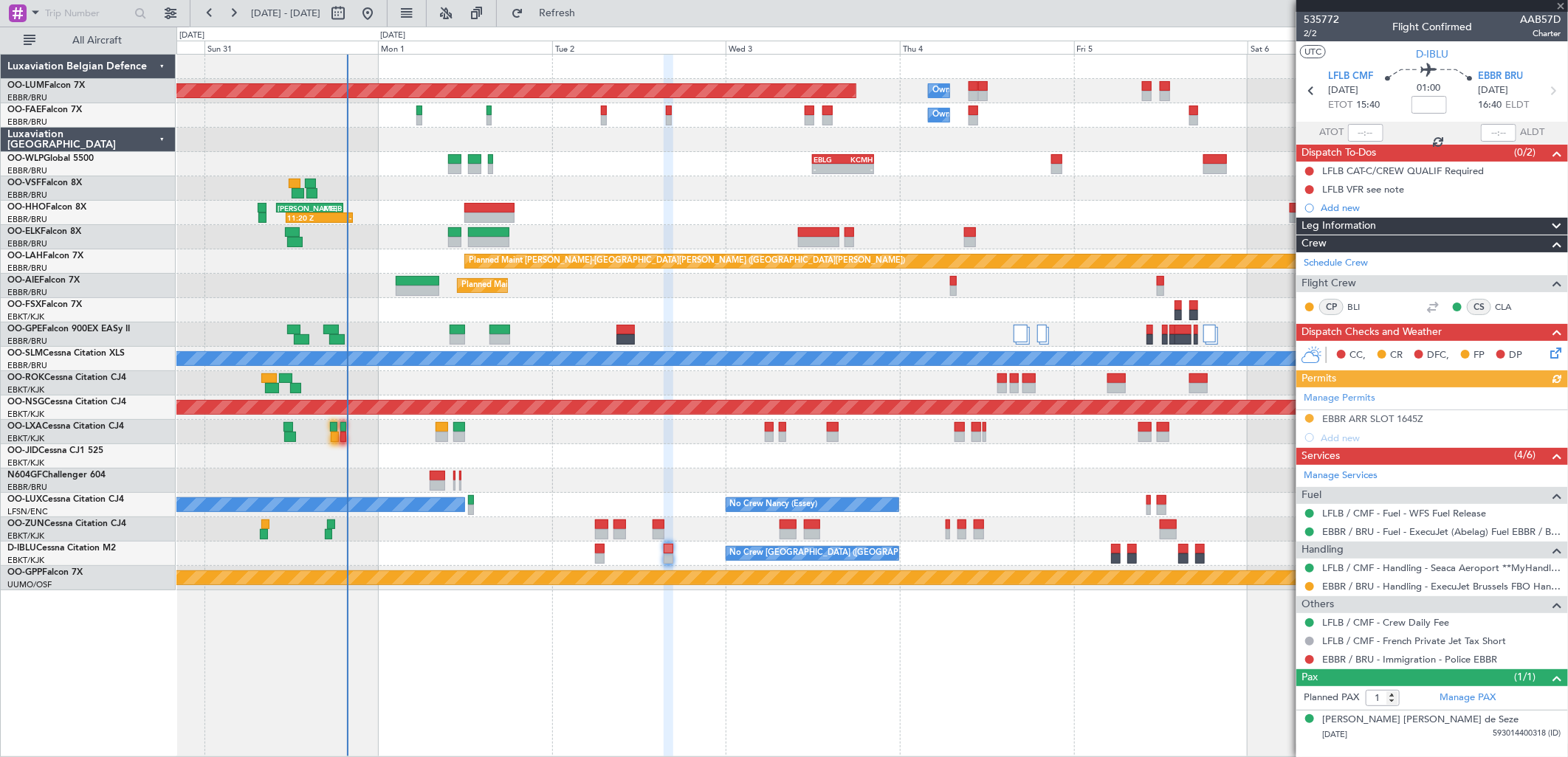
type input "7"
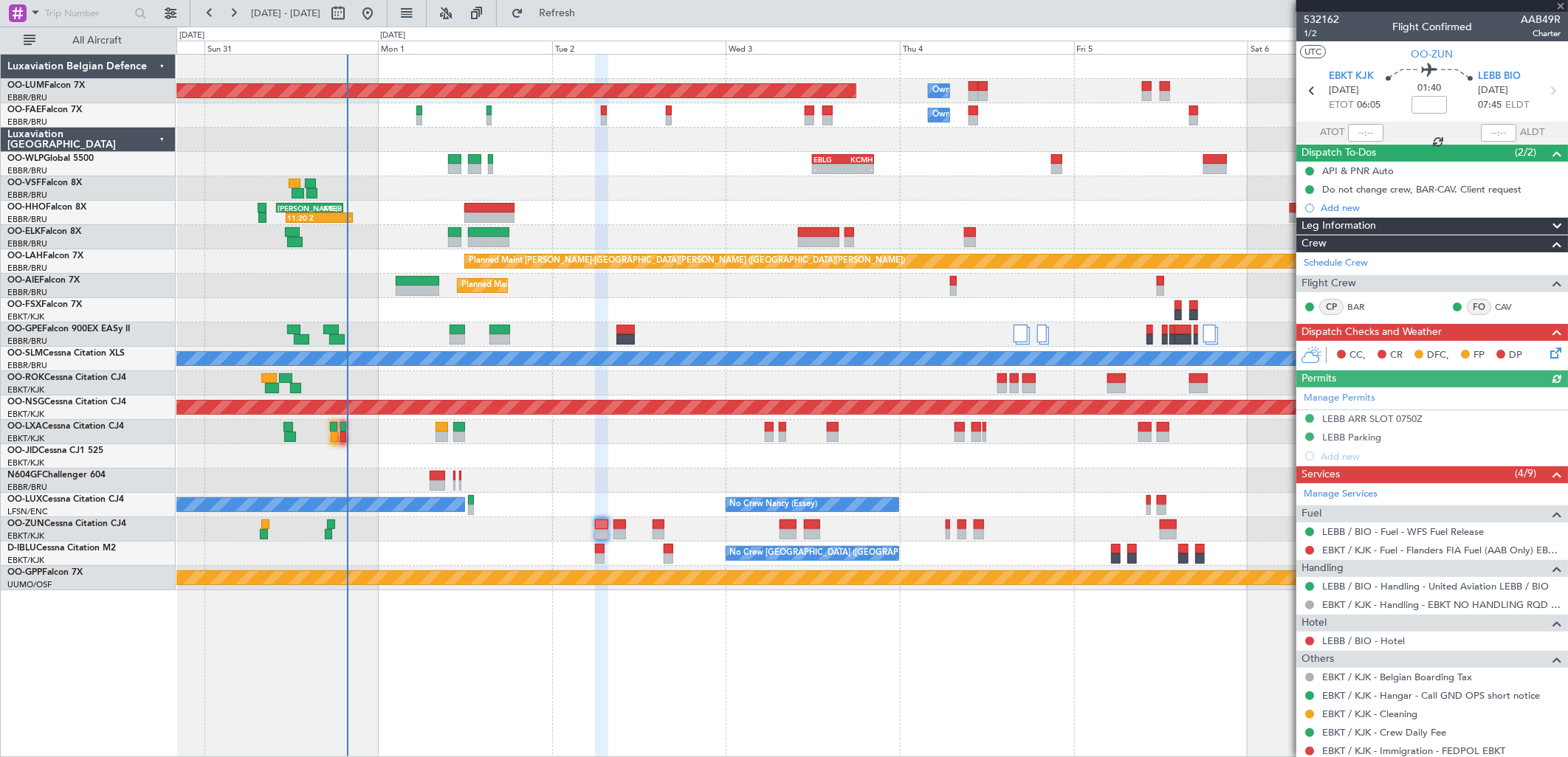
click at [611, 532] on div "Planned Maint Kortrijk-[GEOGRAPHIC_DATA]" at bounding box center [871, 529] width 1390 height 25
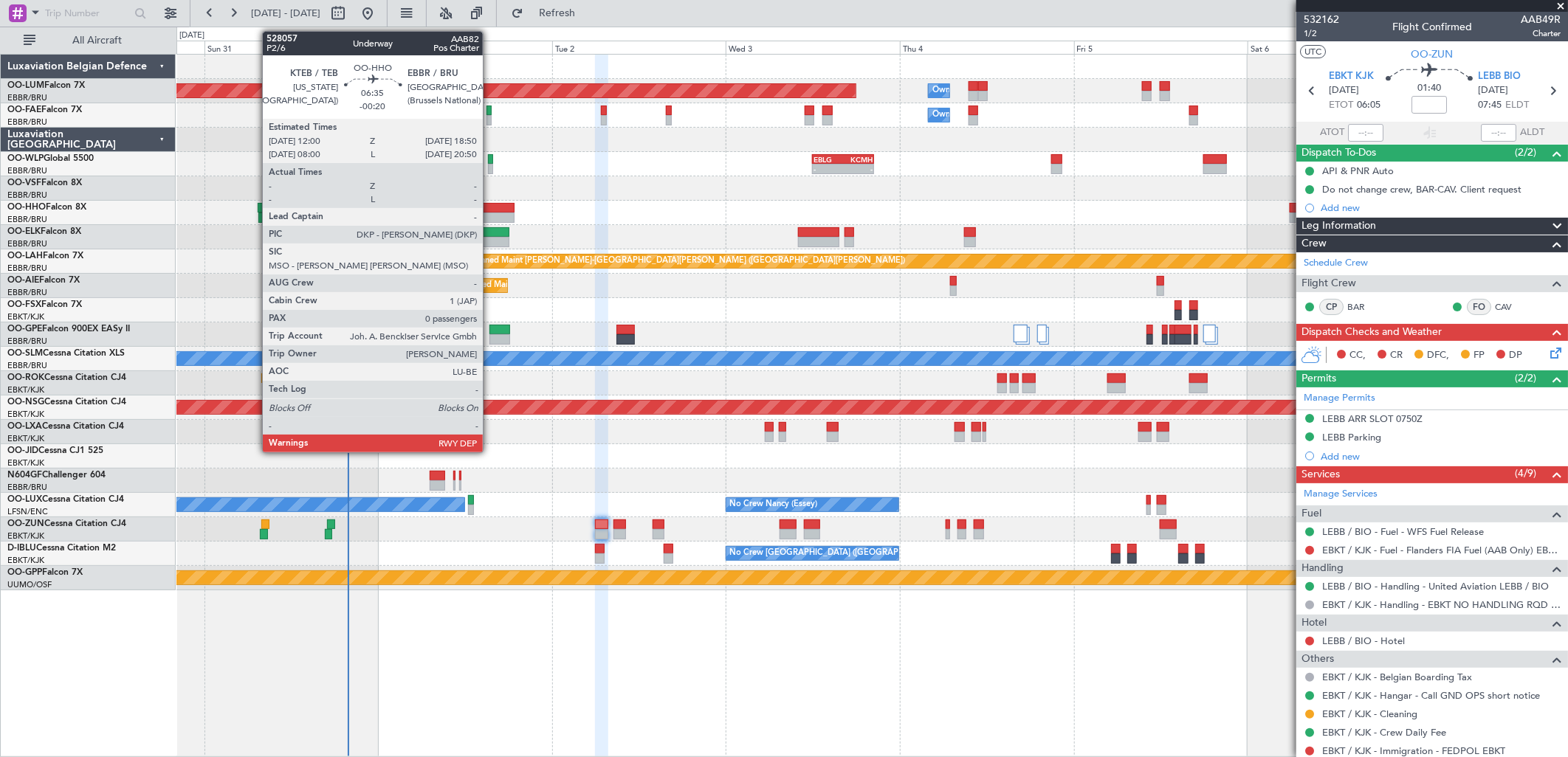
click at [490, 208] on div at bounding box center [489, 208] width 50 height 10
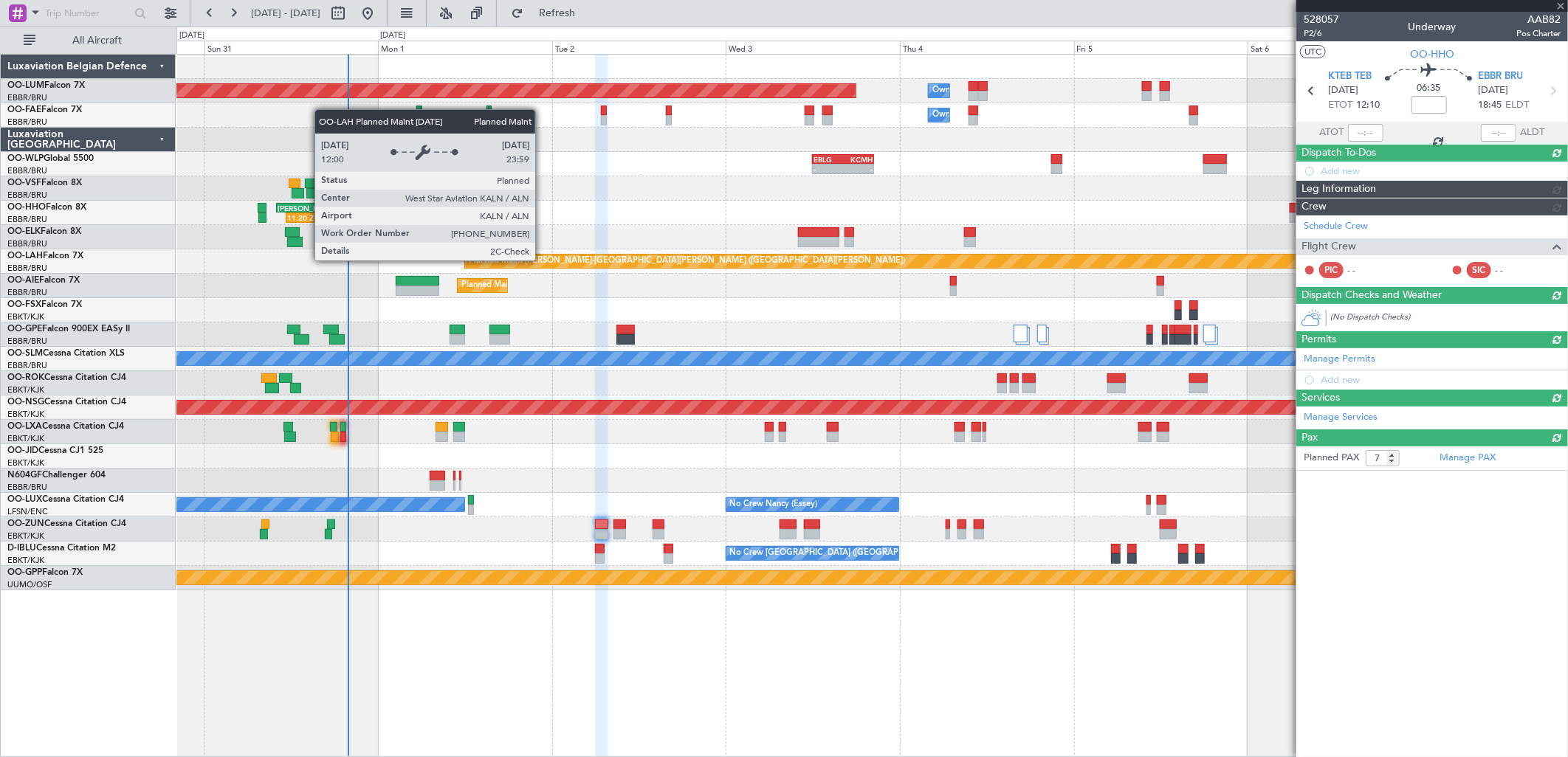
type input "-00:20"
type input "0"
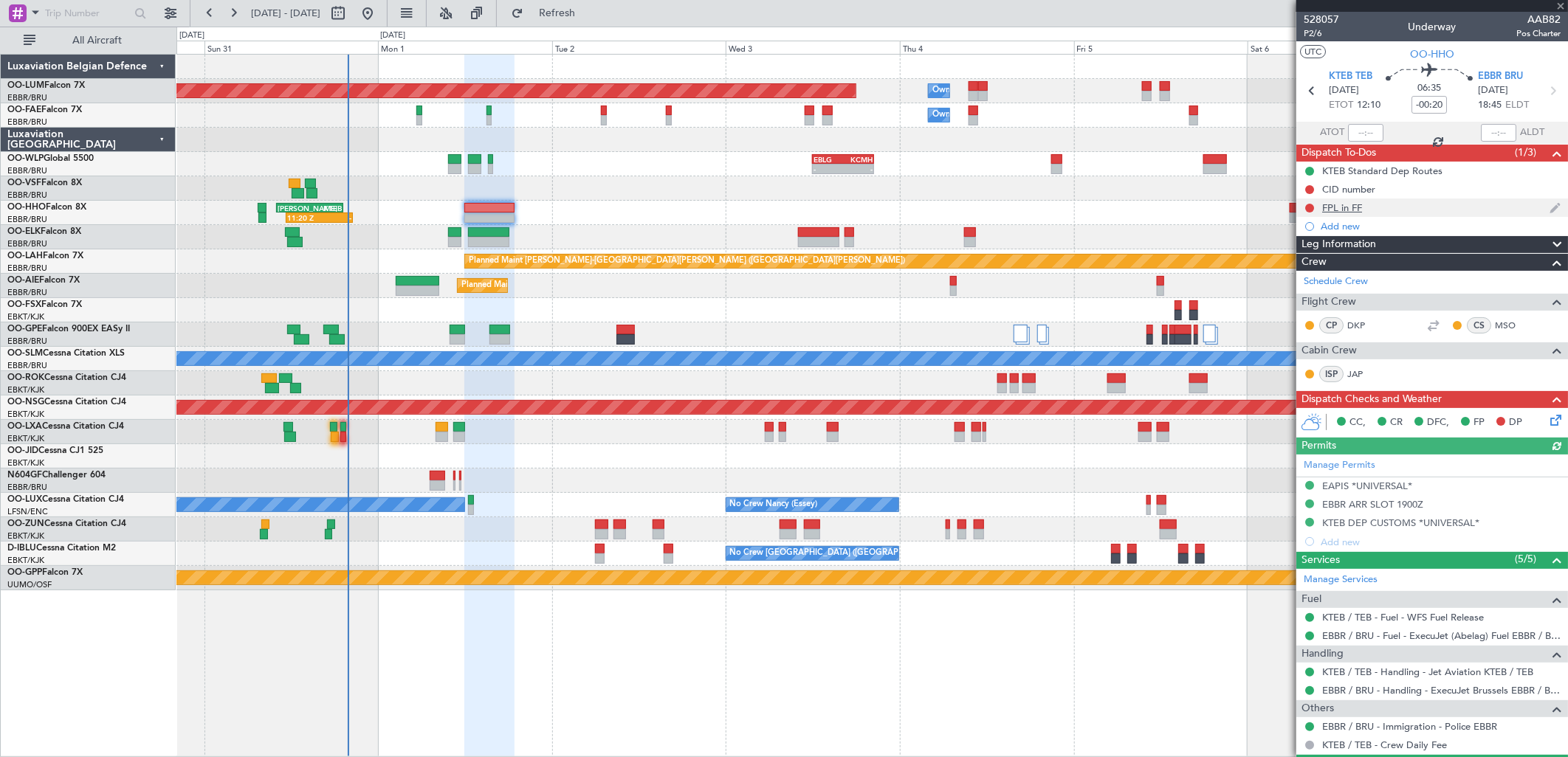
click at [1357, 208] on div "FPL in FF" at bounding box center [1342, 208] width 40 height 13
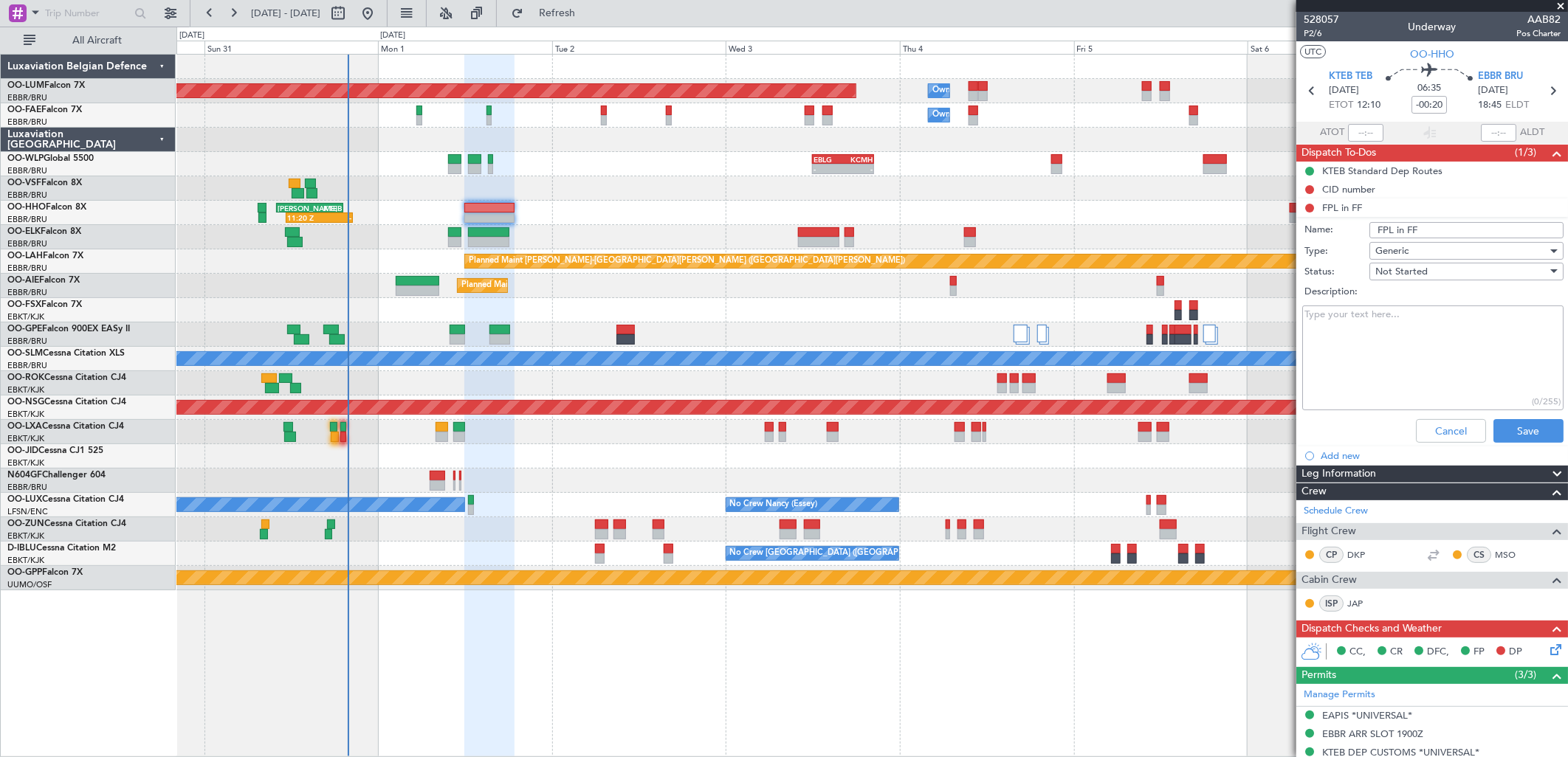
click at [1381, 325] on textarea "Description:" at bounding box center [1432, 358] width 261 height 105
type textarea "F"
click at [1433, 431] on button "Cancel" at bounding box center [1451, 431] width 70 height 24
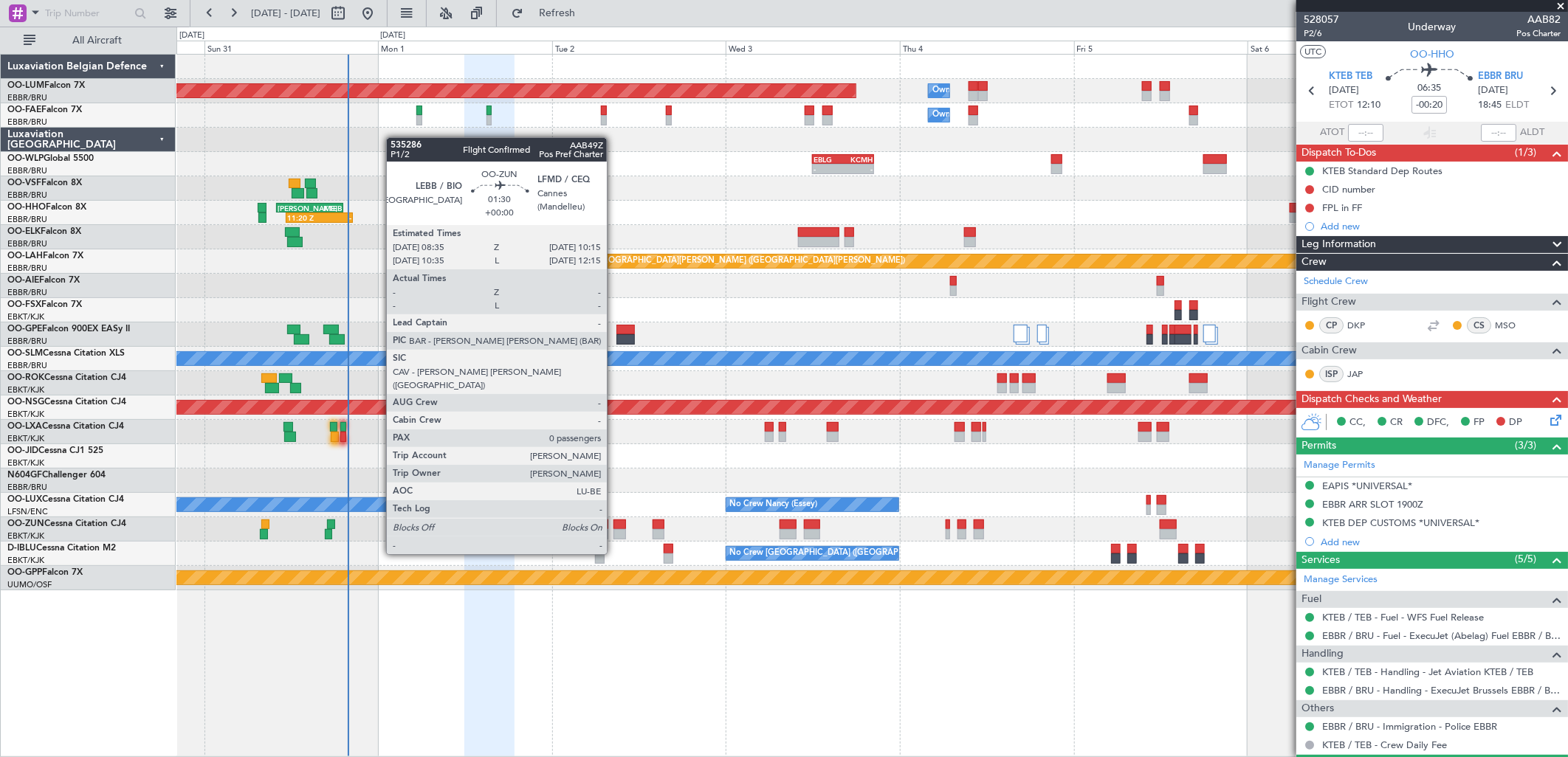
click at [614, 526] on div at bounding box center [620, 524] width 13 height 10
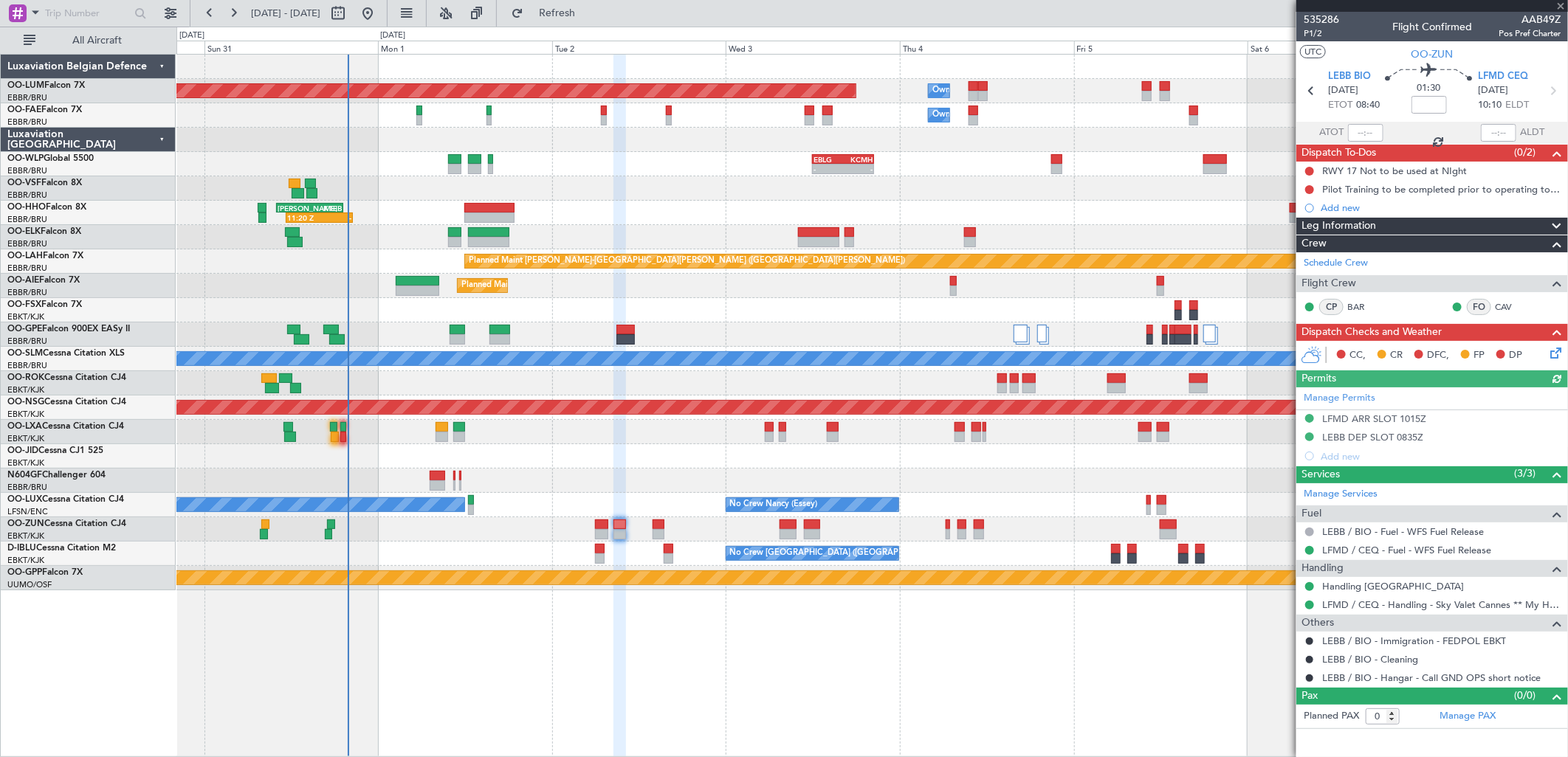
click at [669, 528] on div "Planned Maint Kortrijk-[GEOGRAPHIC_DATA]" at bounding box center [871, 529] width 1390 height 25
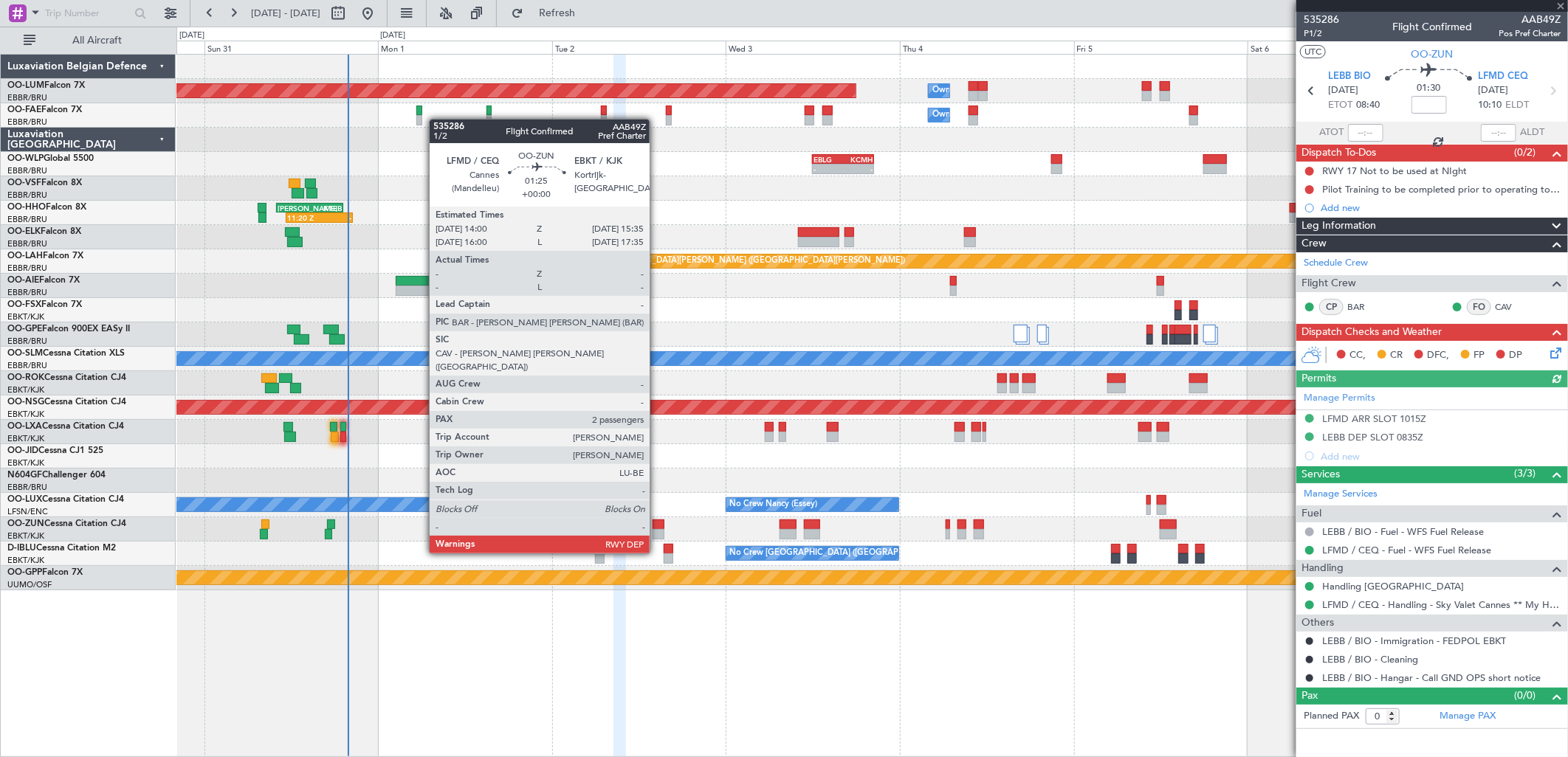
click at [655, 525] on div at bounding box center [658, 524] width 12 height 10
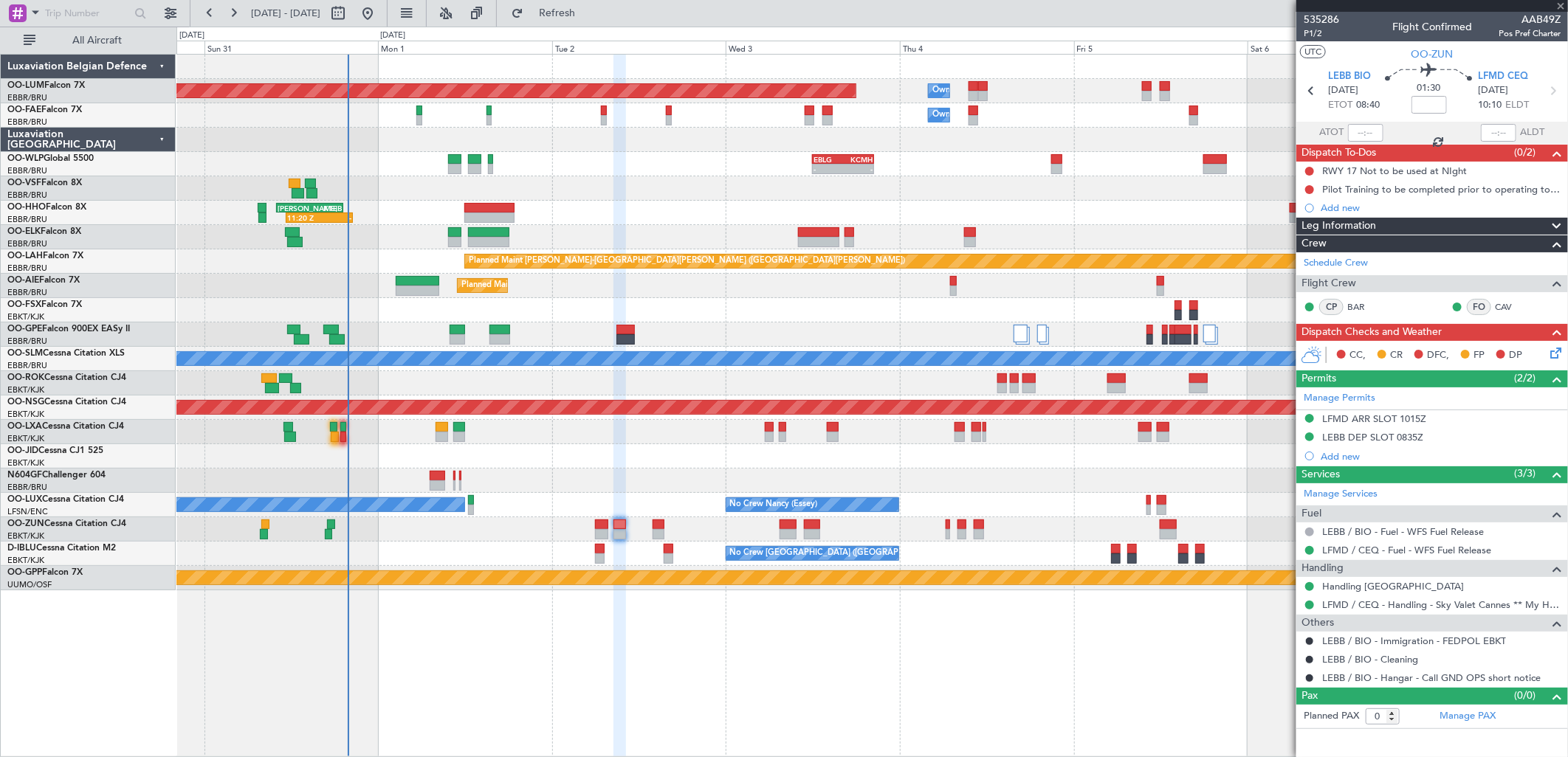
type input "2"
